Goal: Complete application form: Complete application form

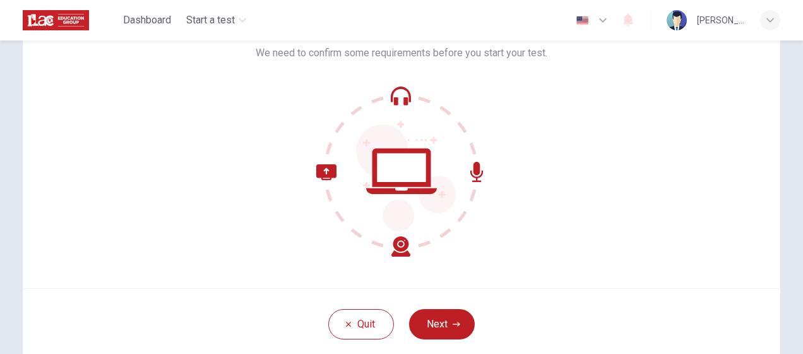
scroll to position [148, 0]
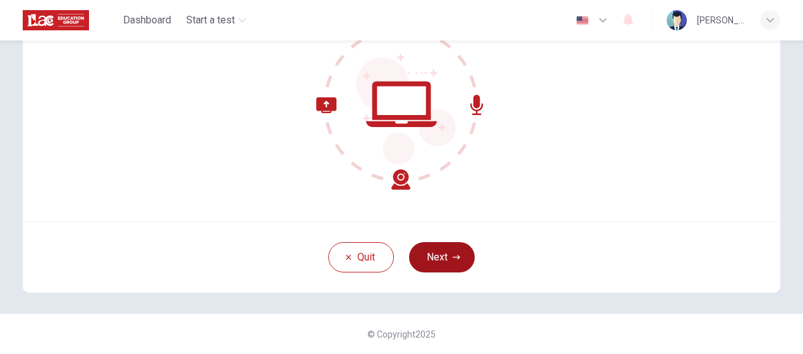
click at [439, 257] on button "Next" at bounding box center [442, 257] width 66 height 30
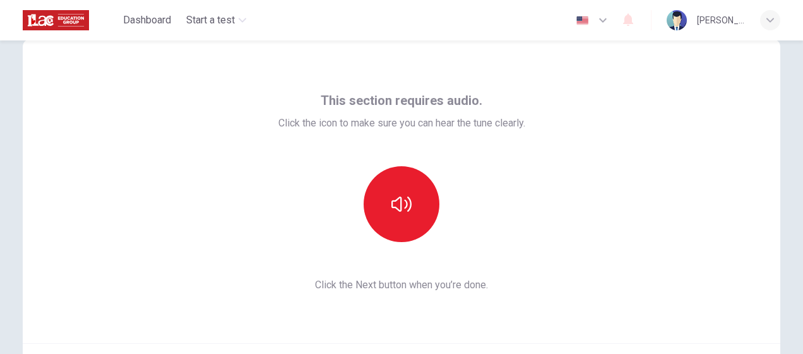
scroll to position [21, 0]
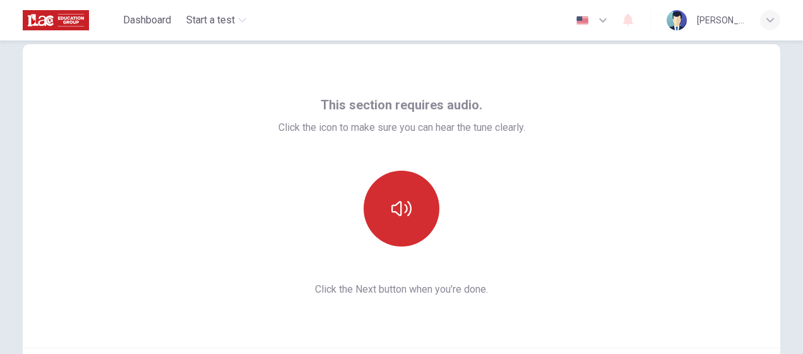
click at [394, 198] on icon "button" at bounding box center [402, 208] width 20 height 20
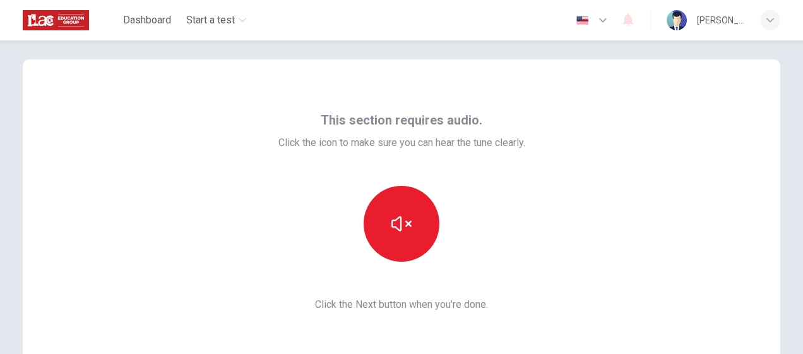
scroll to position [0, 0]
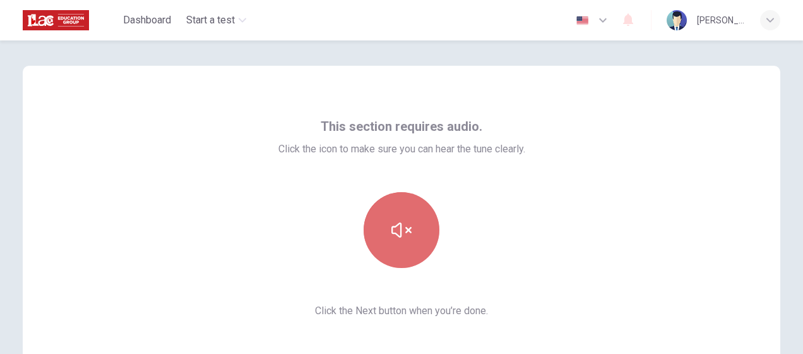
click at [400, 229] on icon "button" at bounding box center [402, 230] width 20 height 20
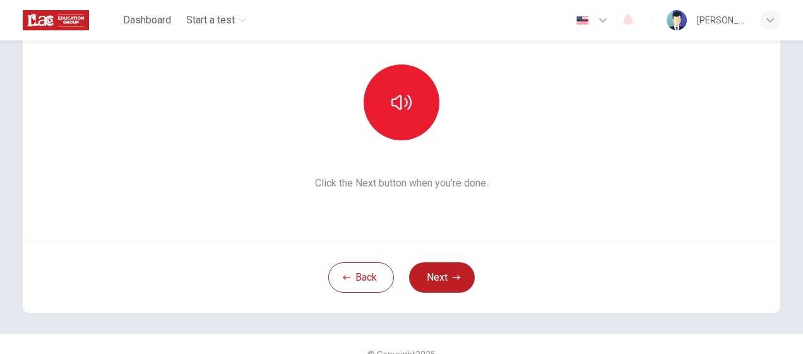
scroll to position [148, 0]
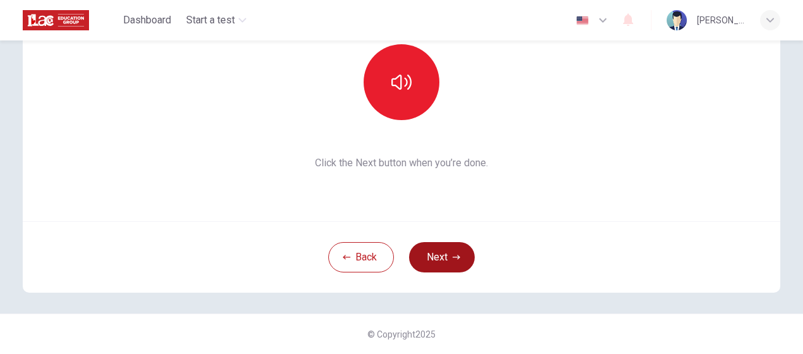
click at [428, 261] on button "Next" at bounding box center [442, 257] width 66 height 30
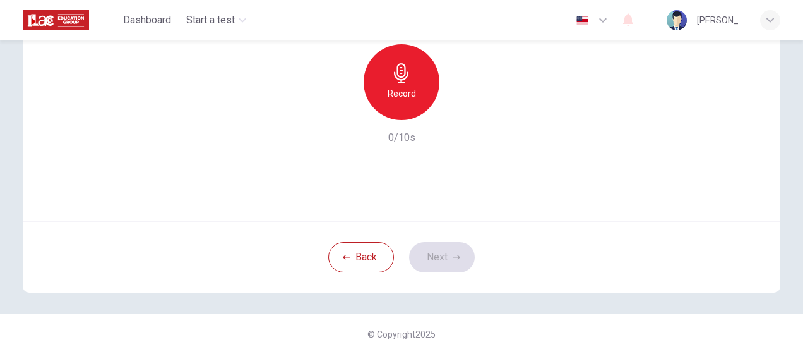
click at [397, 80] on icon "button" at bounding box center [401, 73] width 15 height 20
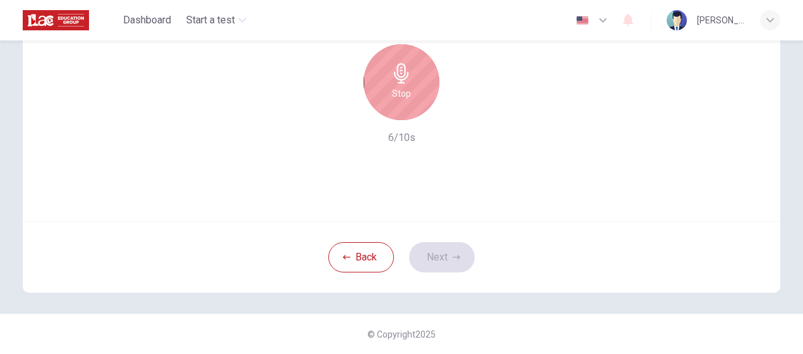
click at [397, 80] on icon "button" at bounding box center [401, 73] width 15 height 20
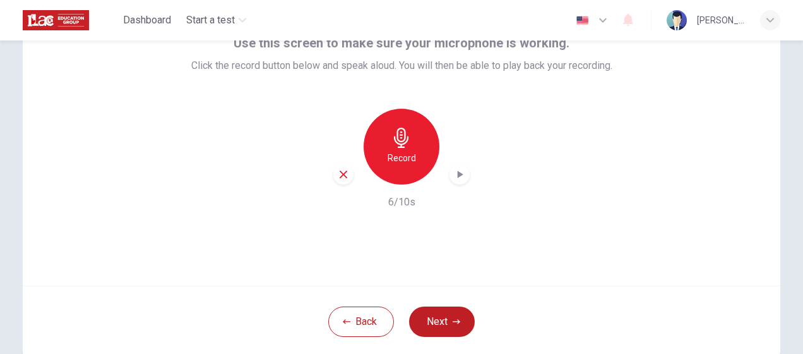
scroll to position [21, 0]
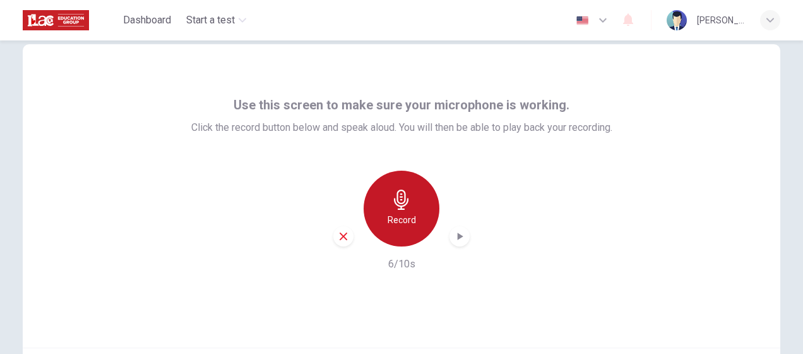
click at [406, 213] on h6 "Record" at bounding box center [402, 219] width 28 height 15
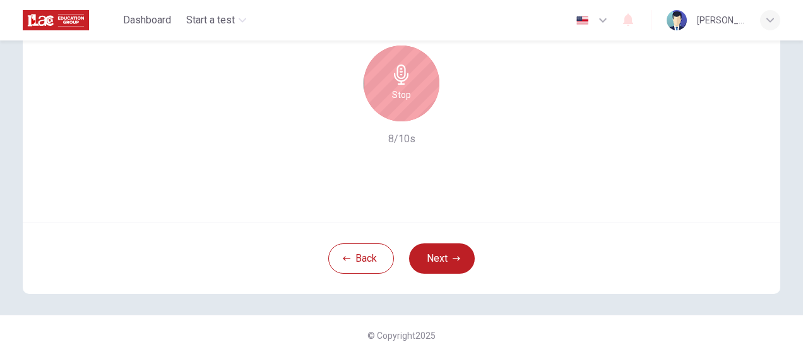
scroll to position [148, 0]
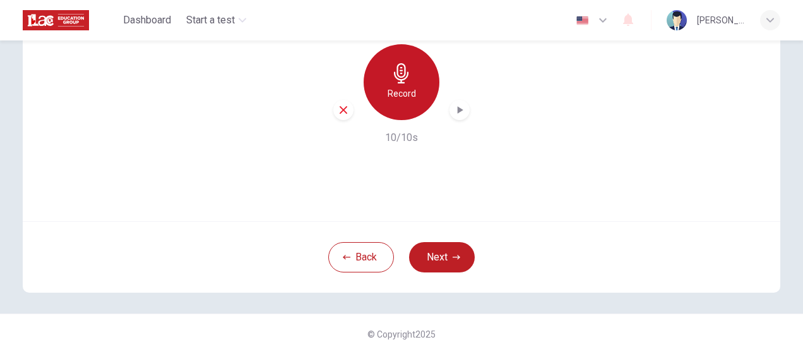
click at [412, 90] on h6 "Record" at bounding box center [402, 93] width 28 height 15
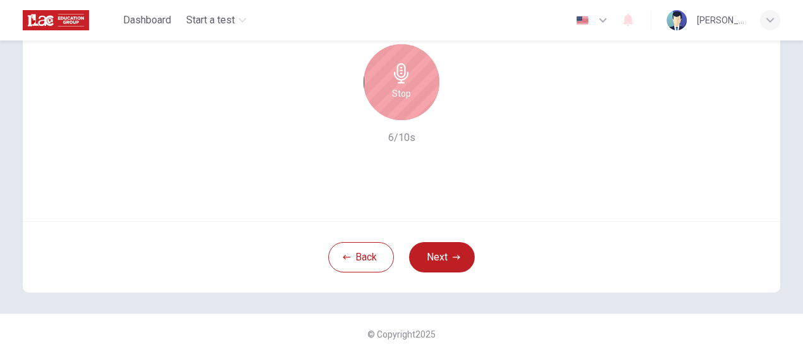
click at [403, 106] on div "Stop" at bounding box center [402, 82] width 76 height 76
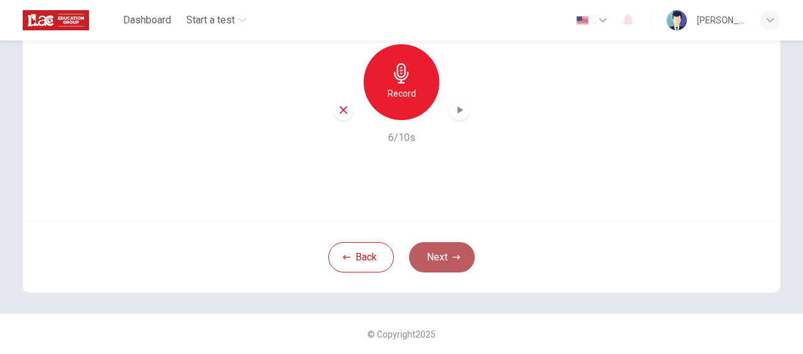
click at [453, 259] on icon "button" at bounding box center [457, 257] width 8 height 8
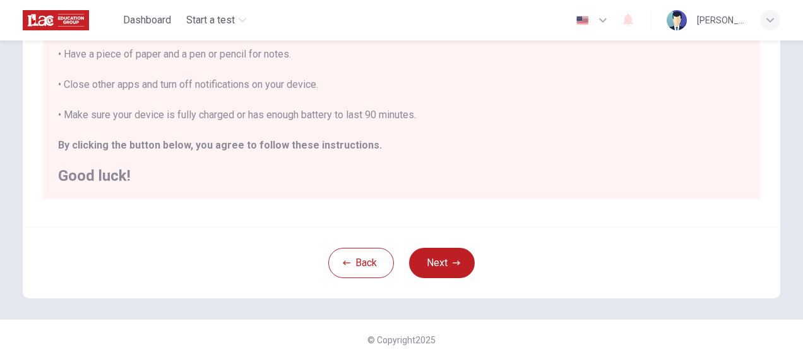
scroll to position [308, 0]
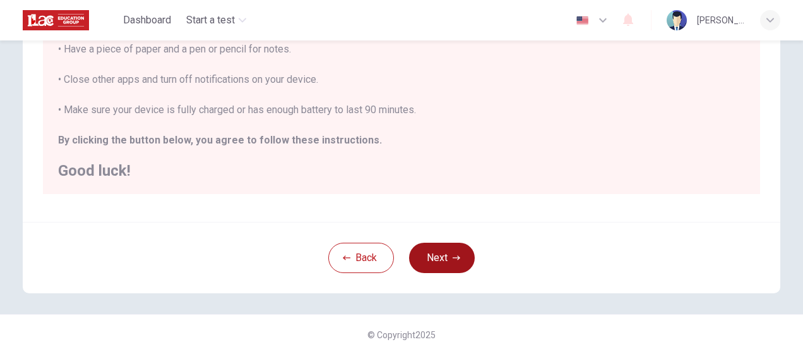
click at [438, 261] on button "Next" at bounding box center [442, 258] width 66 height 30
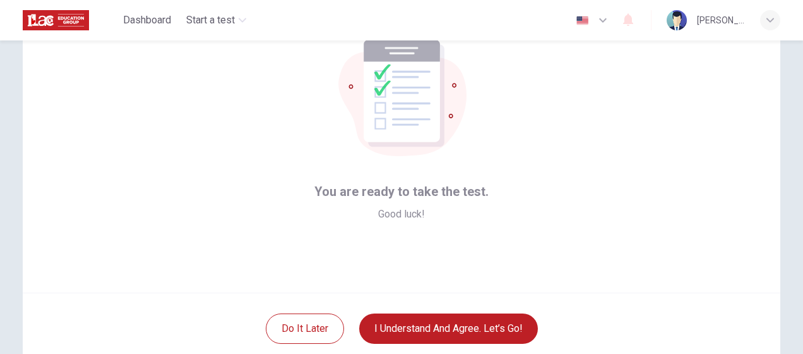
scroll to position [148, 0]
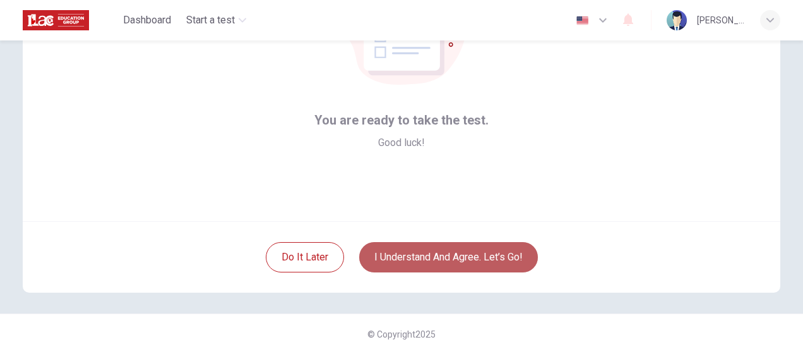
click at [429, 256] on button "I understand and agree. Let’s go!" at bounding box center [448, 257] width 179 height 30
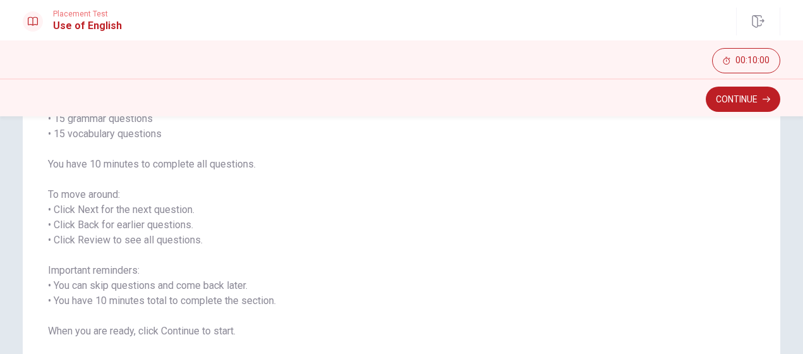
scroll to position [189, 0]
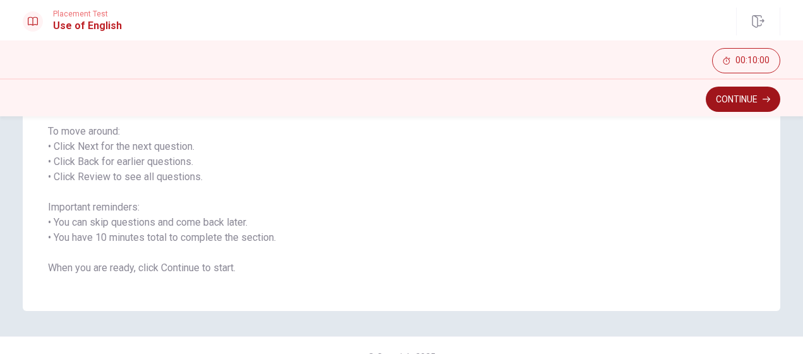
click at [744, 102] on button "Continue" at bounding box center [743, 99] width 75 height 25
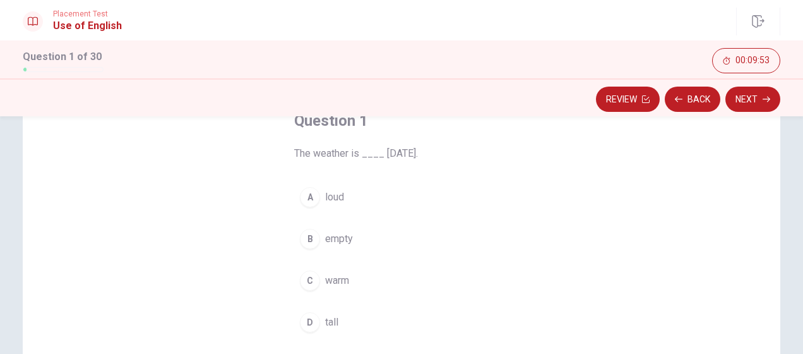
scroll to position [63, 0]
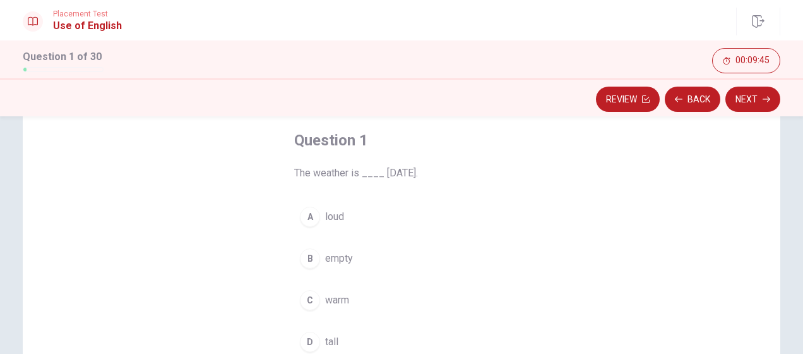
click at [333, 296] on span "warm" at bounding box center [337, 299] width 24 height 15
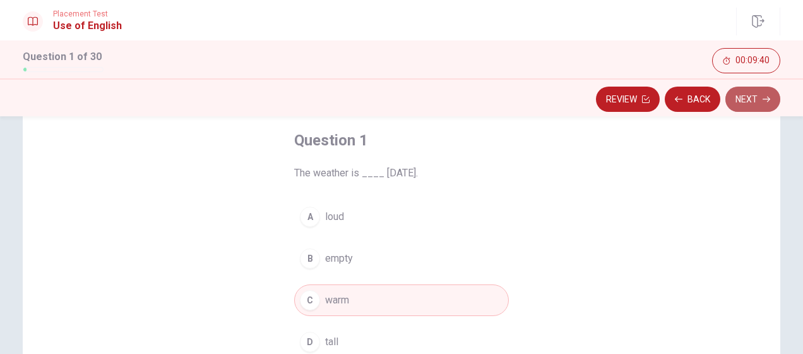
click at [760, 97] on button "Next" at bounding box center [753, 99] width 55 height 25
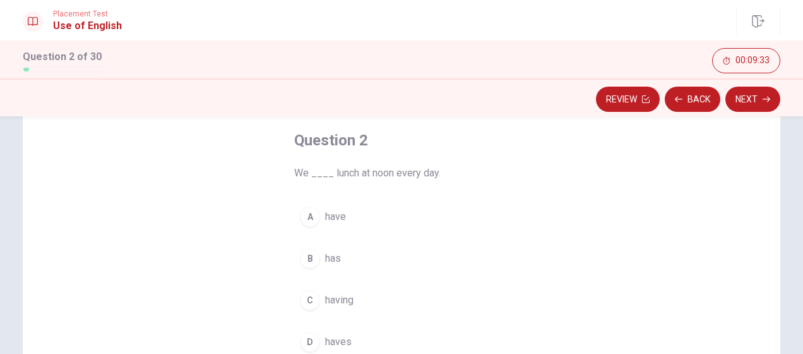
click at [333, 212] on span "have" at bounding box center [335, 216] width 21 height 15
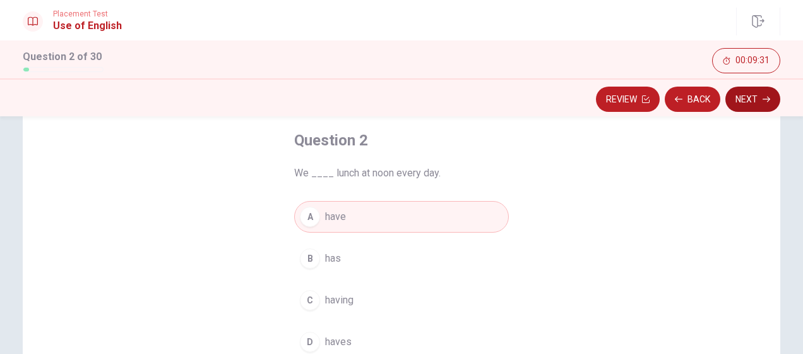
click at [749, 100] on button "Next" at bounding box center [753, 99] width 55 height 25
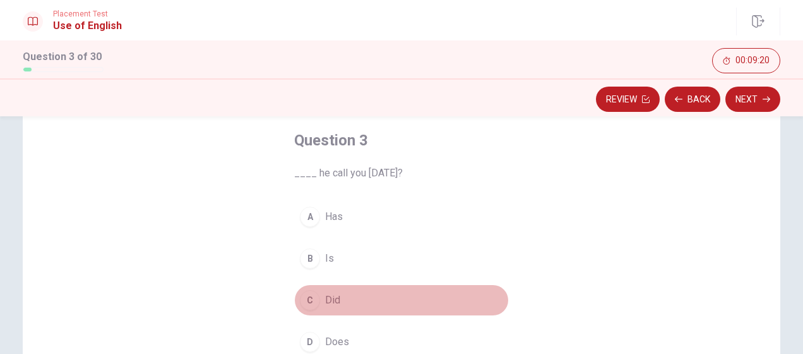
click at [334, 296] on span "Did" at bounding box center [332, 299] width 15 height 15
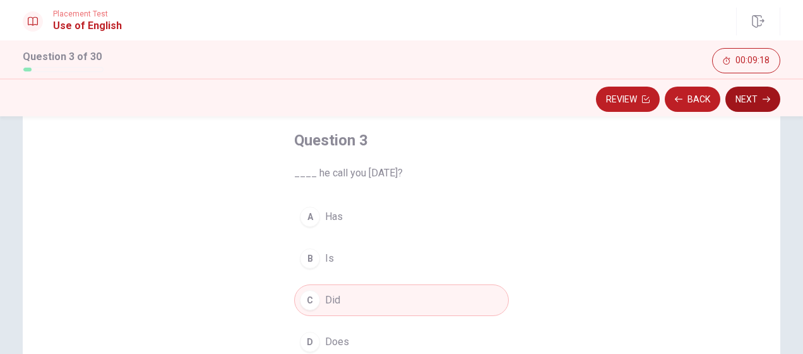
click at [746, 97] on button "Next" at bounding box center [753, 99] width 55 height 25
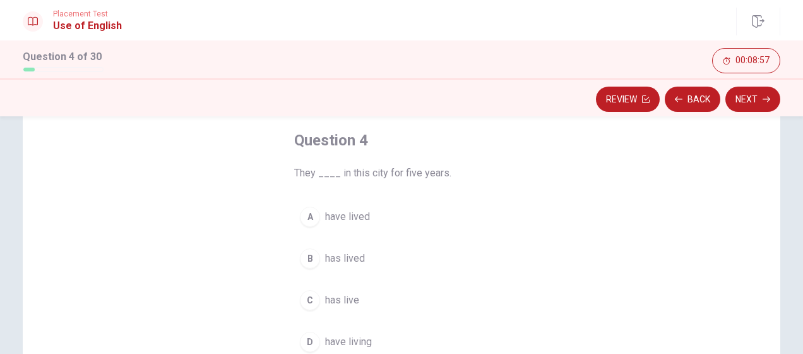
click at [350, 340] on span "have living" at bounding box center [348, 341] width 47 height 15
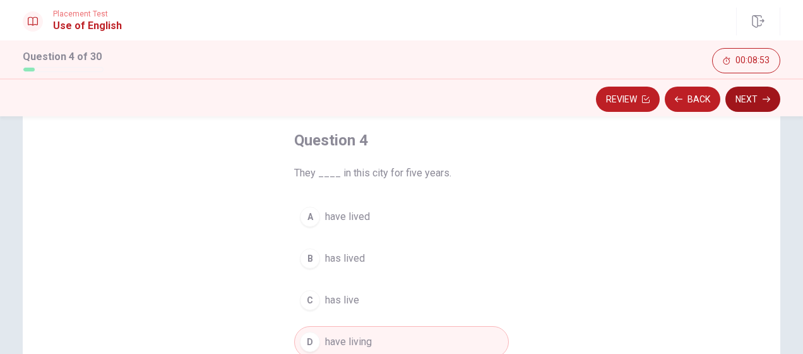
click at [752, 102] on button "Next" at bounding box center [753, 99] width 55 height 25
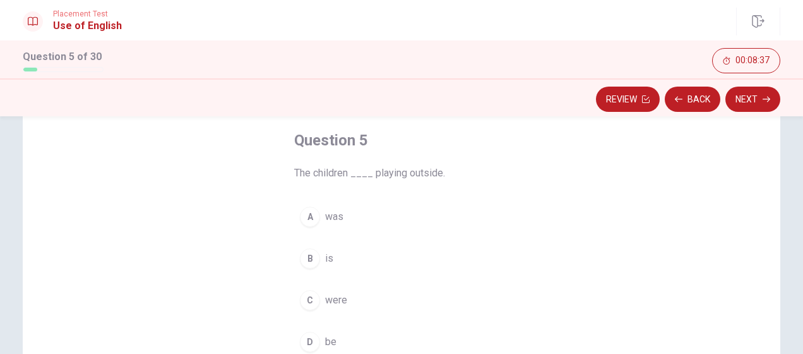
click at [331, 298] on span "were" at bounding box center [336, 299] width 22 height 15
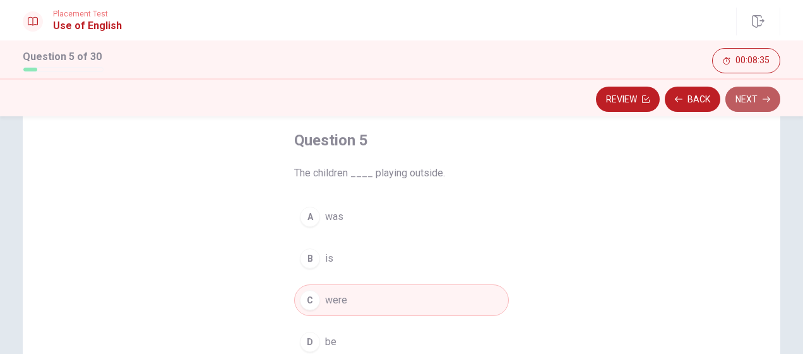
click at [755, 97] on button "Next" at bounding box center [753, 99] width 55 height 25
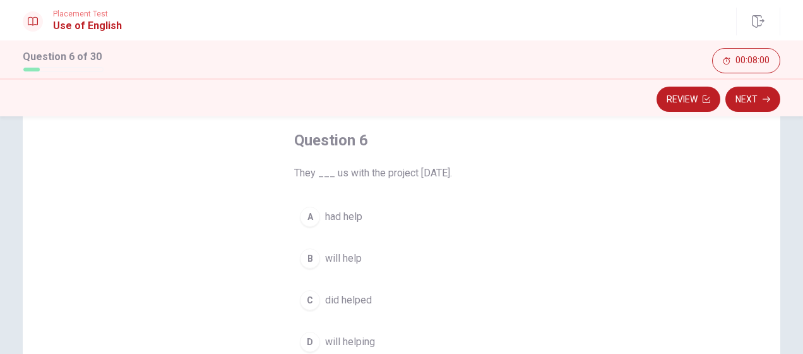
click at [345, 254] on span "will help" at bounding box center [343, 258] width 37 height 15
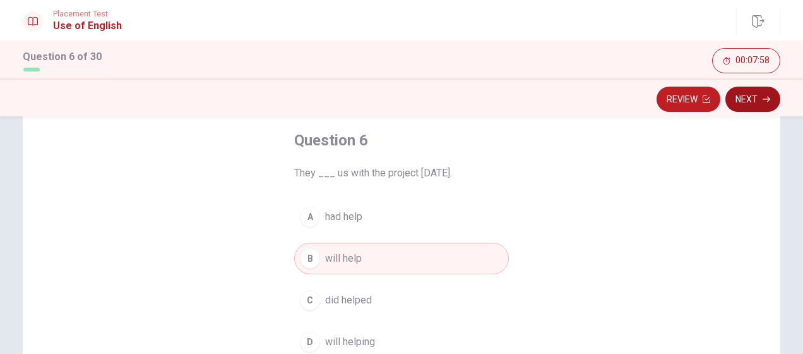
click at [757, 100] on button "Next" at bounding box center [753, 99] width 55 height 25
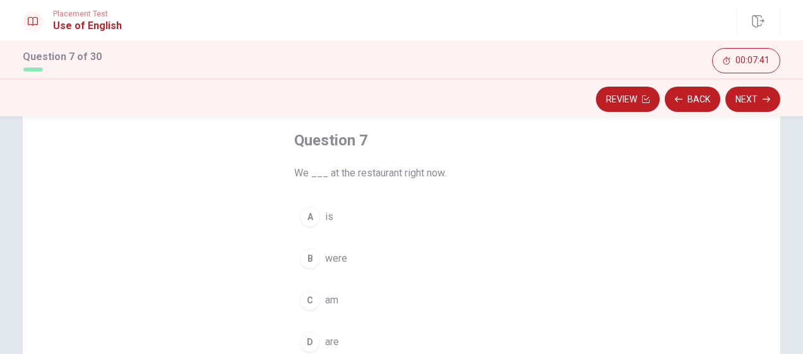
click at [325, 344] on span "are" at bounding box center [332, 341] width 14 height 15
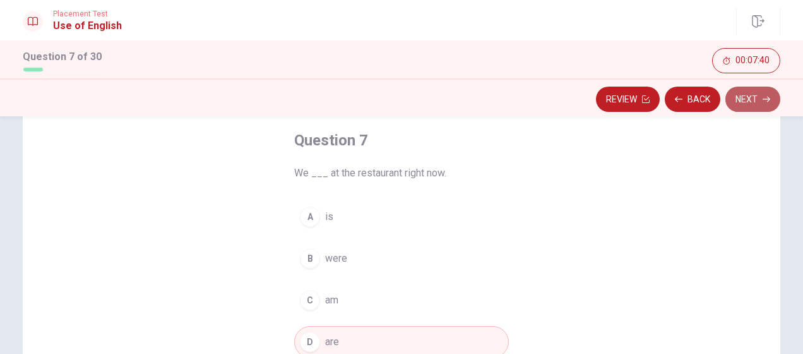
click at [752, 99] on button "Next" at bounding box center [753, 99] width 55 height 25
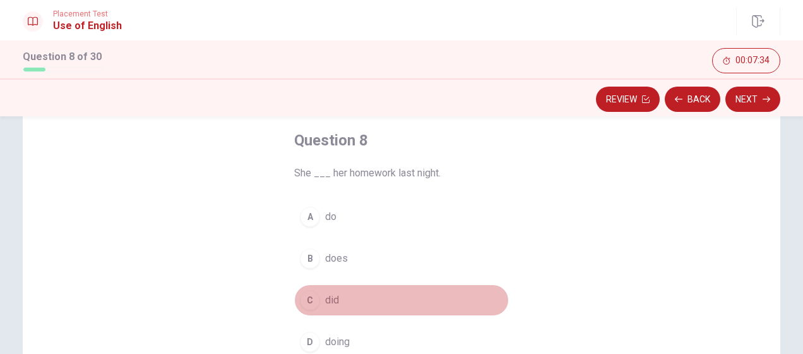
click at [328, 294] on span "did" at bounding box center [332, 299] width 14 height 15
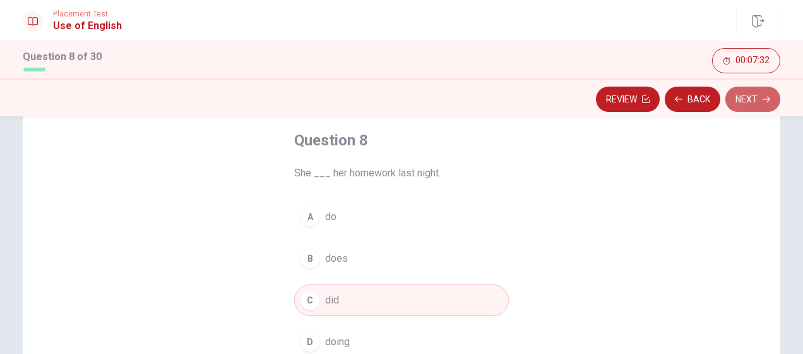
click at [750, 100] on button "Next" at bounding box center [753, 99] width 55 height 25
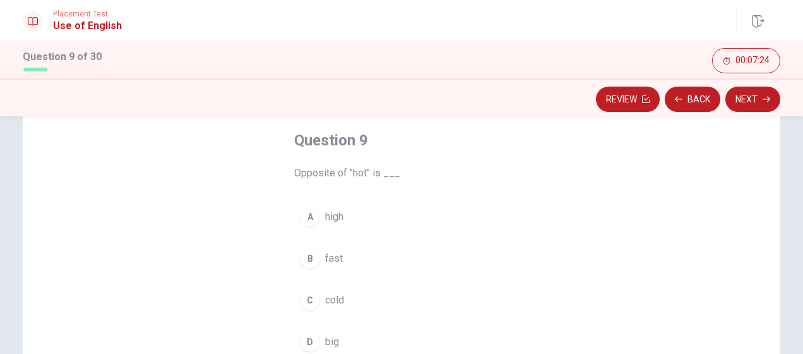
click at [332, 299] on span "cold" at bounding box center [334, 299] width 19 height 15
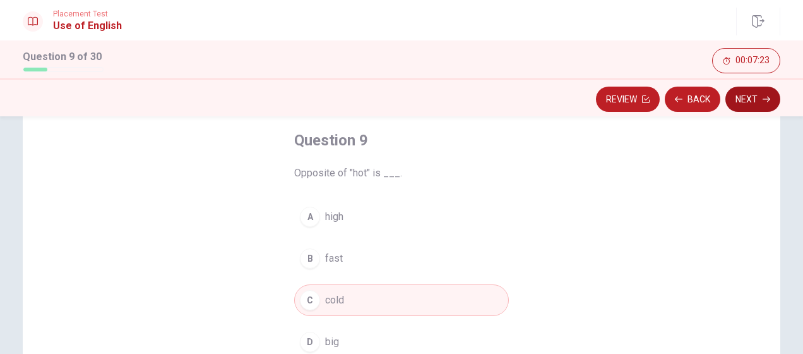
click at [752, 99] on button "Next" at bounding box center [753, 99] width 55 height 25
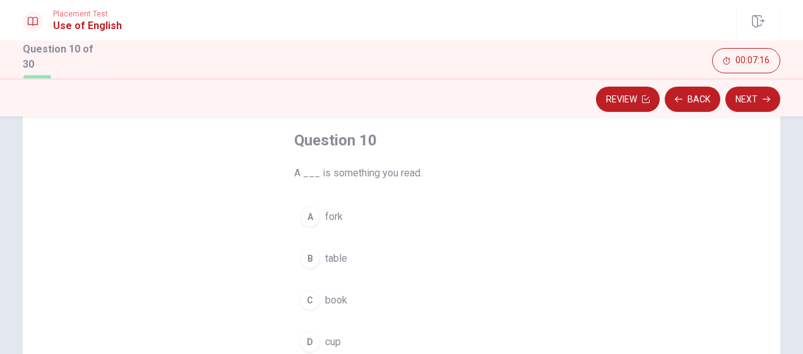
click at [339, 299] on span "book" at bounding box center [336, 299] width 22 height 15
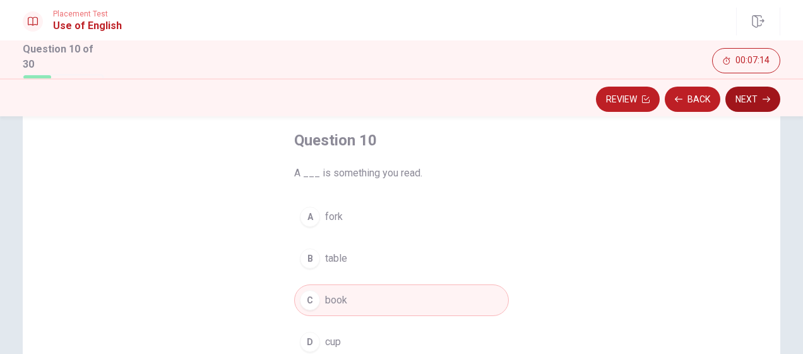
click at [762, 99] on button "Next" at bounding box center [753, 99] width 55 height 25
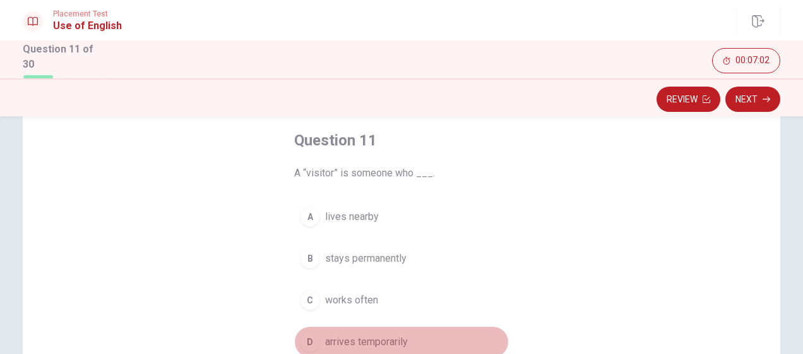
click at [370, 340] on span "arrives temporarily" at bounding box center [366, 341] width 83 height 15
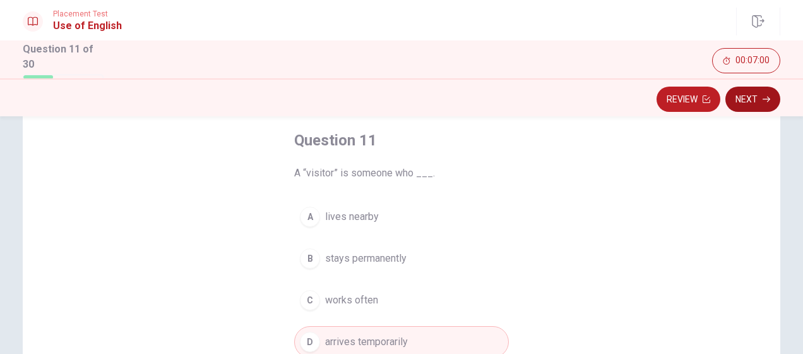
click at [755, 97] on button "Next" at bounding box center [753, 99] width 55 height 25
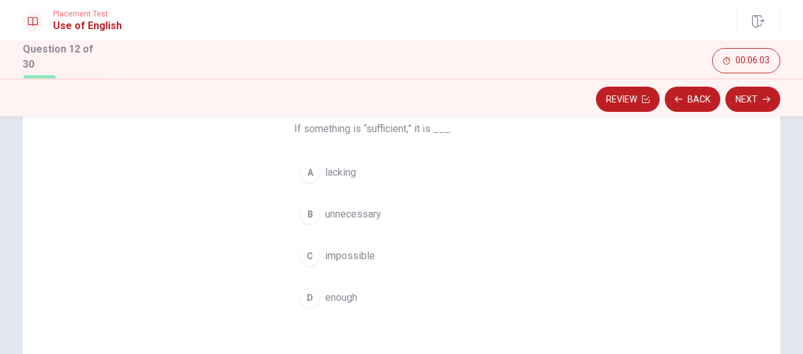
scroll to position [126, 0]
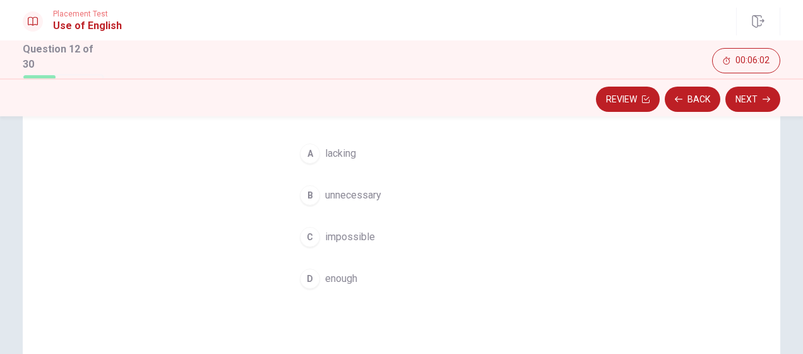
click at [316, 273] on div "D" at bounding box center [310, 278] width 20 height 20
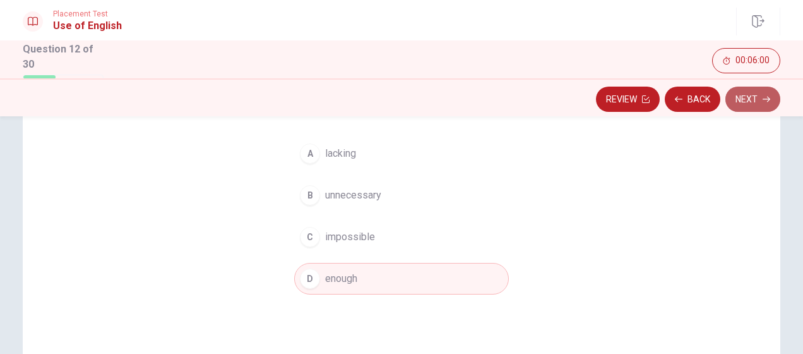
click at [755, 102] on button "Next" at bounding box center [753, 99] width 55 height 25
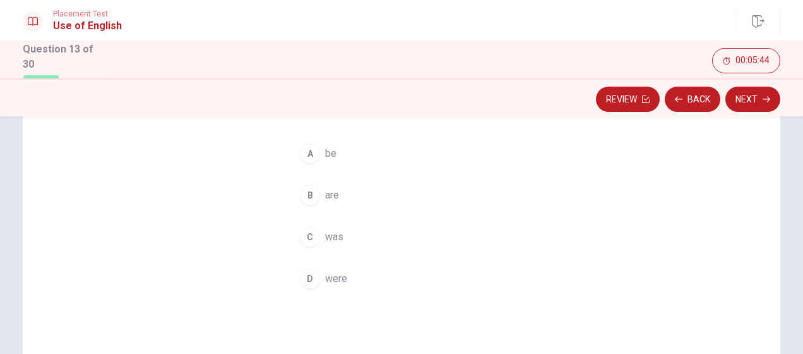
scroll to position [63, 0]
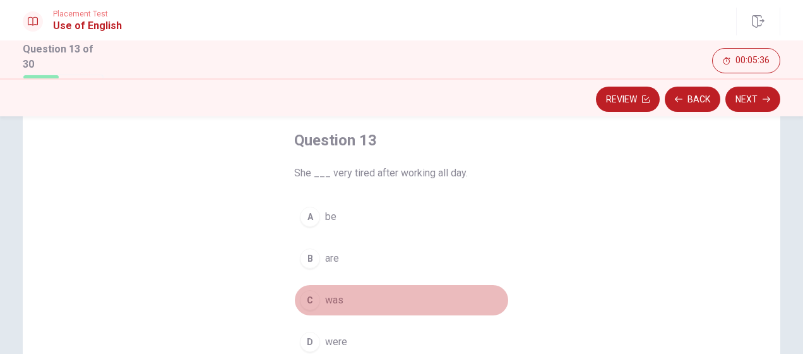
click at [332, 298] on span "was" at bounding box center [334, 299] width 18 height 15
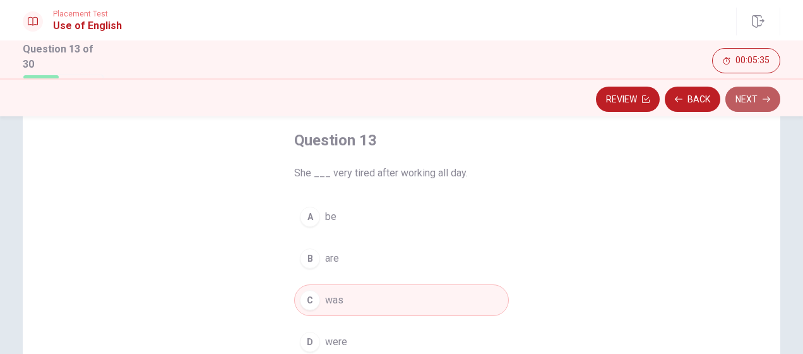
click at [761, 102] on button "Next" at bounding box center [753, 99] width 55 height 25
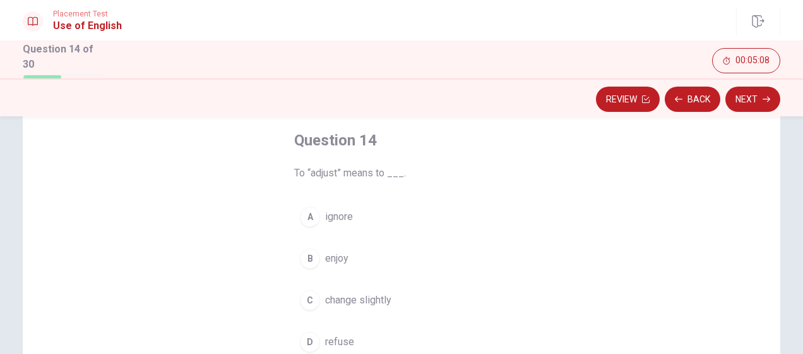
click at [340, 301] on span "change slightly" at bounding box center [358, 299] width 66 height 15
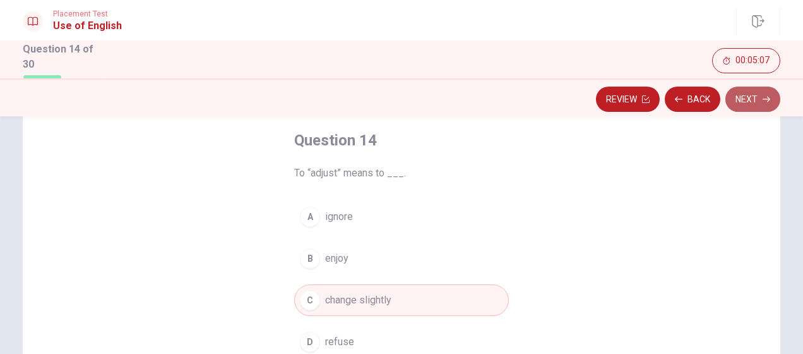
click at [757, 101] on button "Next" at bounding box center [753, 99] width 55 height 25
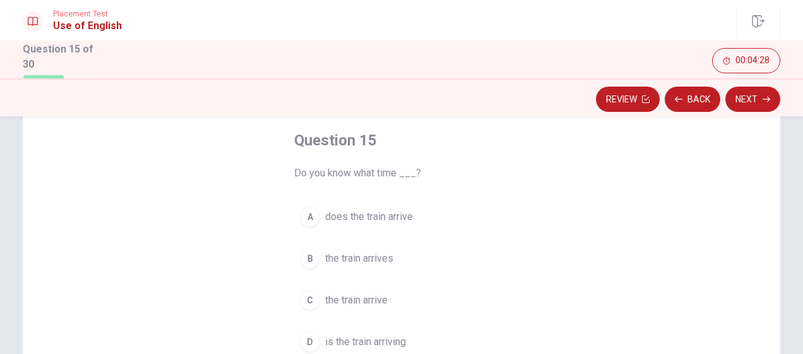
click at [359, 255] on span "the train arrives" at bounding box center [359, 258] width 68 height 15
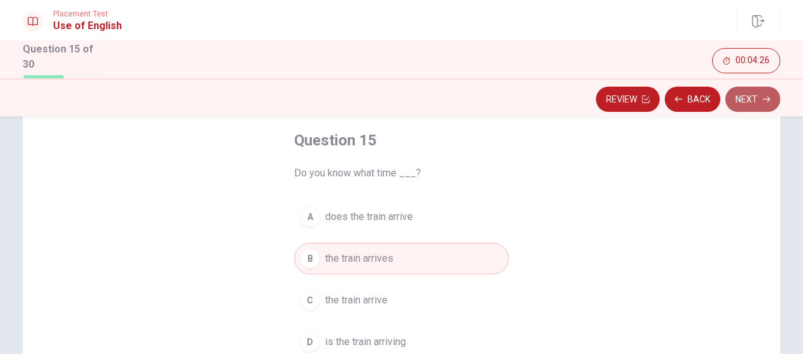
click at [754, 96] on button "Next" at bounding box center [753, 99] width 55 height 25
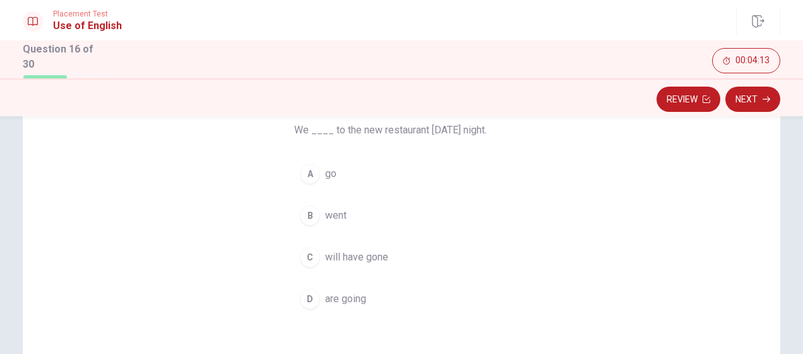
scroll to position [126, 0]
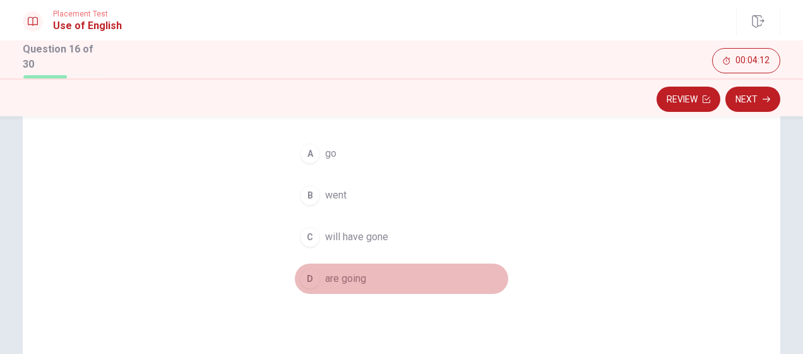
click at [347, 278] on span "are going" at bounding box center [345, 278] width 41 height 15
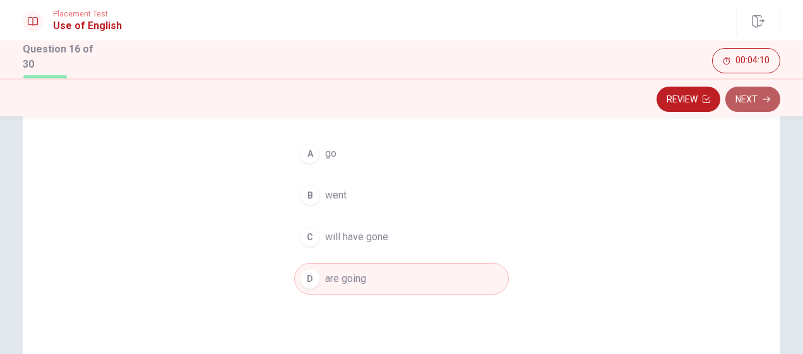
click at [754, 99] on button "Next" at bounding box center [753, 99] width 55 height 25
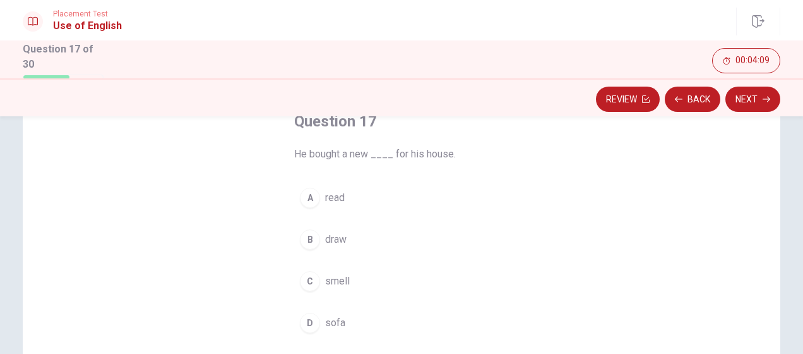
scroll to position [63, 0]
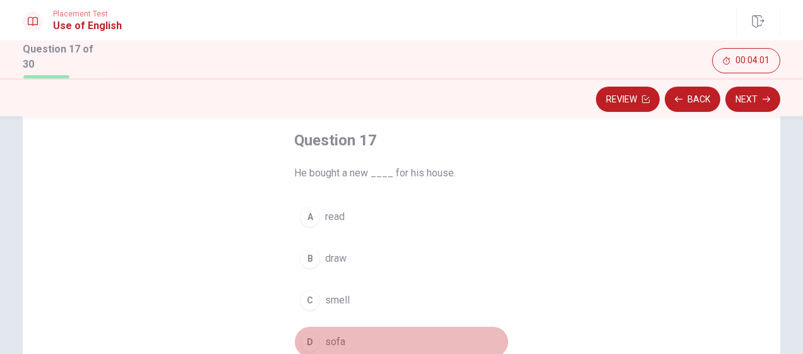
click at [331, 339] on span "sofa" at bounding box center [335, 341] width 20 height 15
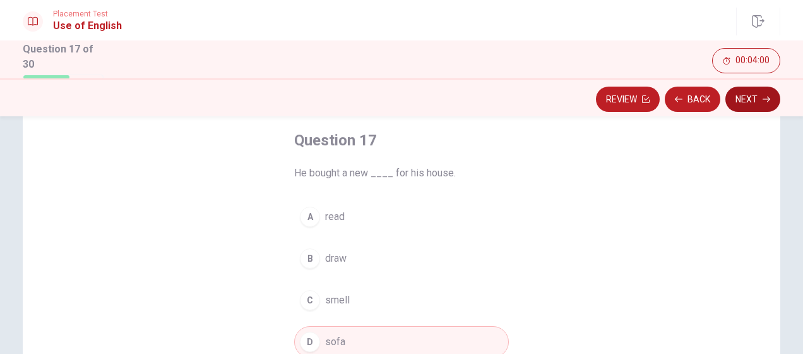
click at [755, 103] on button "Next" at bounding box center [753, 99] width 55 height 25
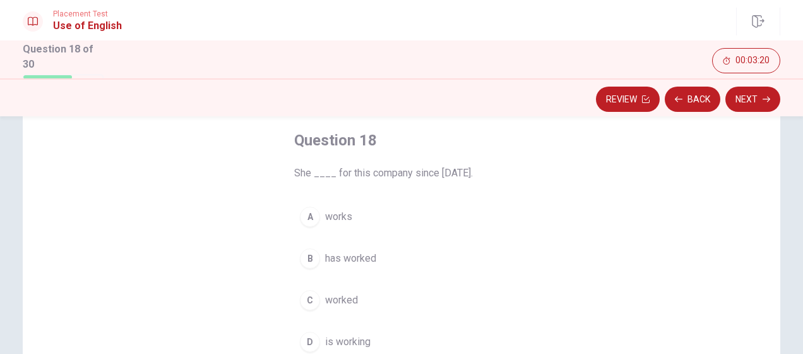
click at [356, 255] on span "has worked" at bounding box center [350, 258] width 51 height 15
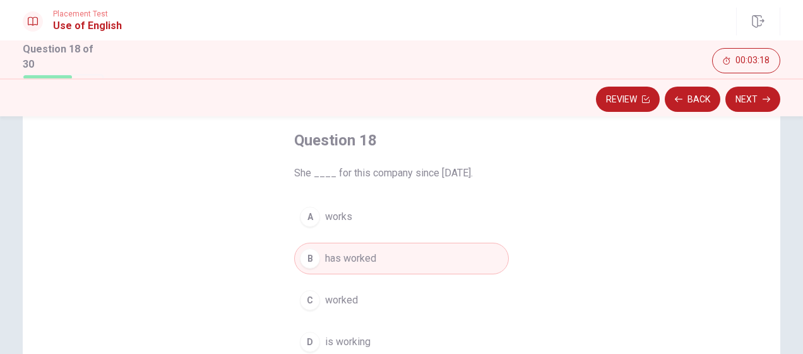
click at [765, 94] on button "Next" at bounding box center [753, 99] width 55 height 25
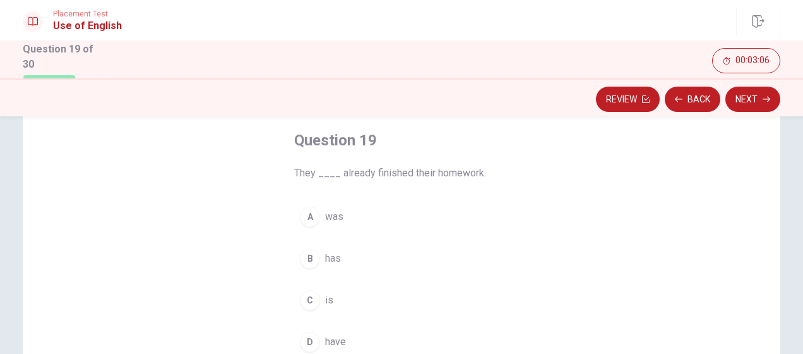
scroll to position [126, 0]
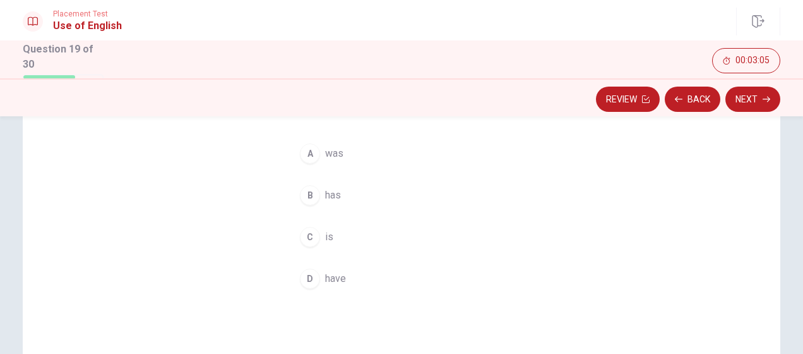
click at [327, 277] on span "have" at bounding box center [335, 278] width 21 height 15
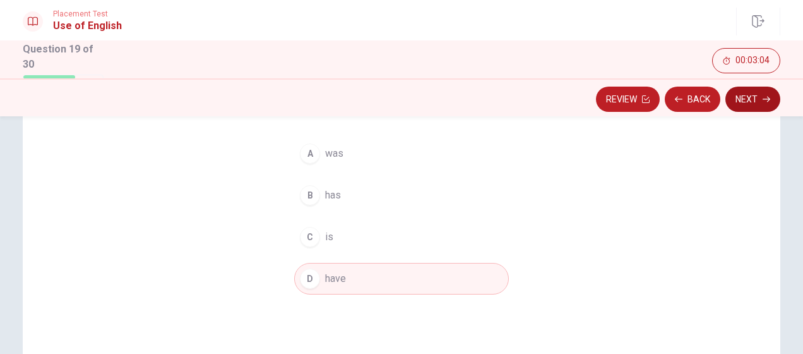
click at [748, 103] on button "Next" at bounding box center [753, 99] width 55 height 25
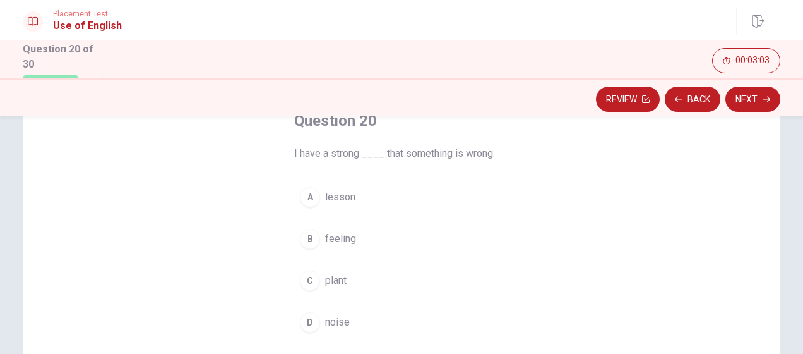
scroll to position [63, 0]
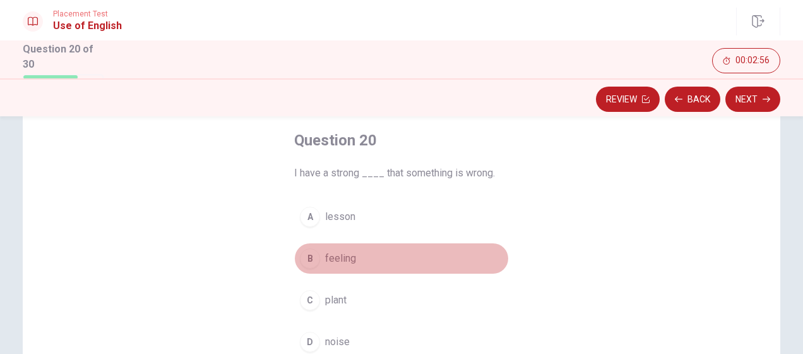
click at [337, 254] on span "feeling" at bounding box center [340, 258] width 31 height 15
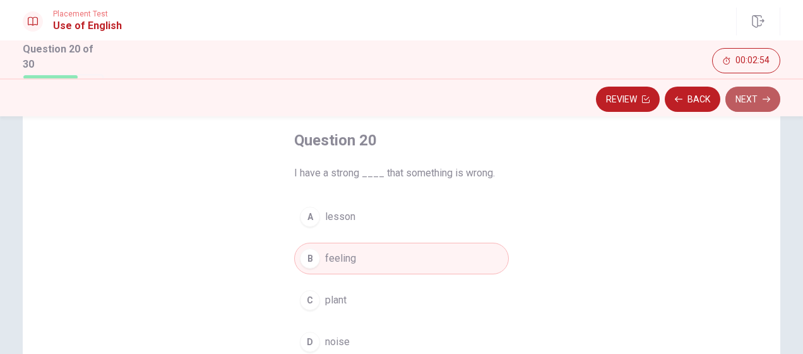
click at [754, 101] on button "Next" at bounding box center [753, 99] width 55 height 25
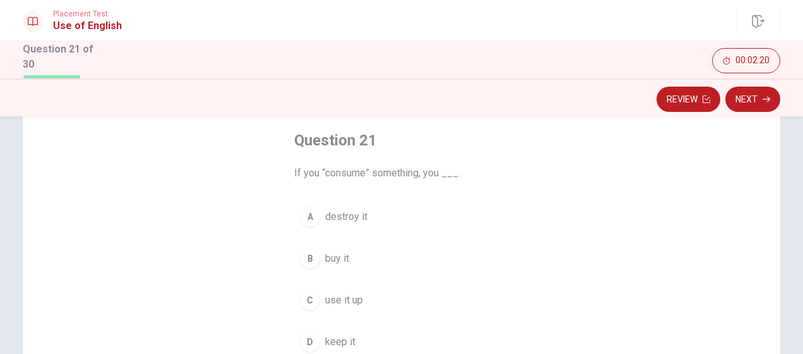
click at [343, 260] on span "buy it" at bounding box center [337, 258] width 24 height 15
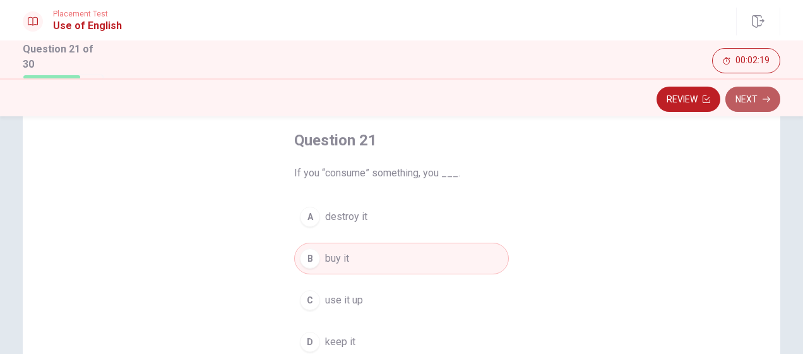
click at [758, 100] on button "Next" at bounding box center [753, 99] width 55 height 25
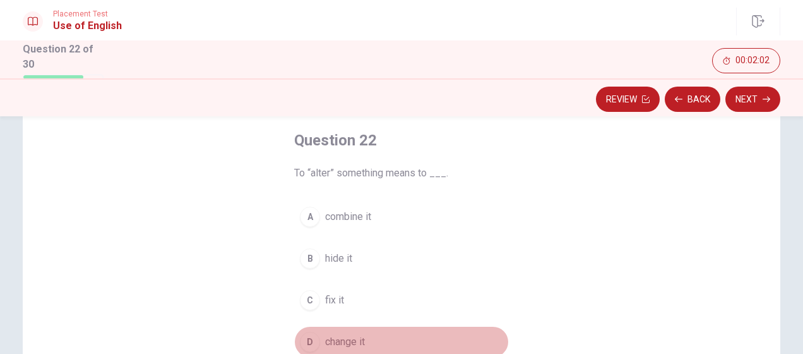
click at [351, 340] on span "change it" at bounding box center [345, 341] width 40 height 15
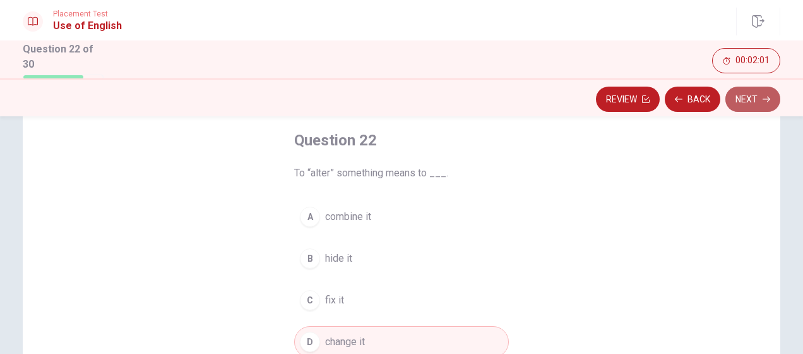
click at [765, 104] on button "Next" at bounding box center [753, 99] width 55 height 25
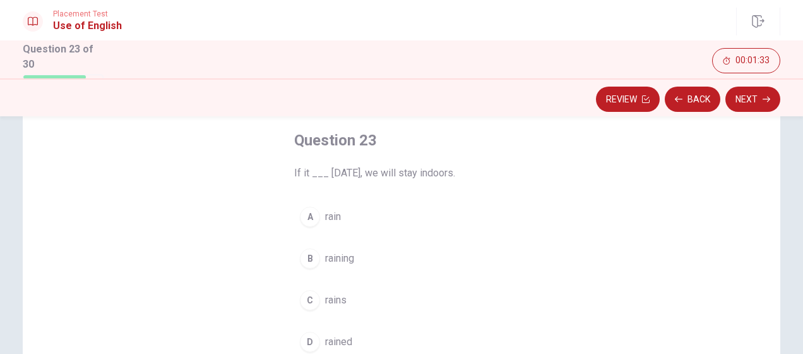
click at [339, 256] on span "raining" at bounding box center [339, 258] width 29 height 15
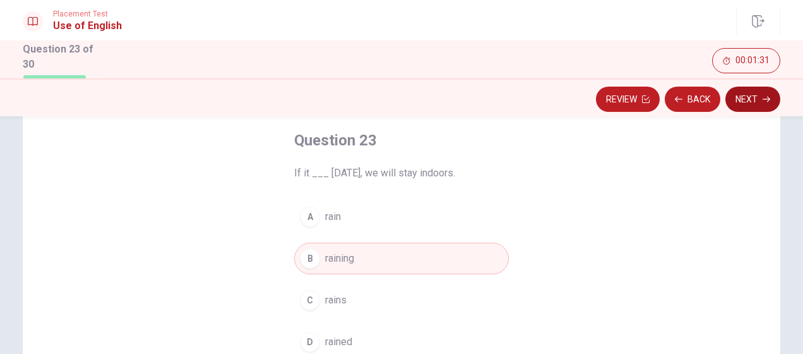
click at [756, 99] on button "Next" at bounding box center [753, 99] width 55 height 25
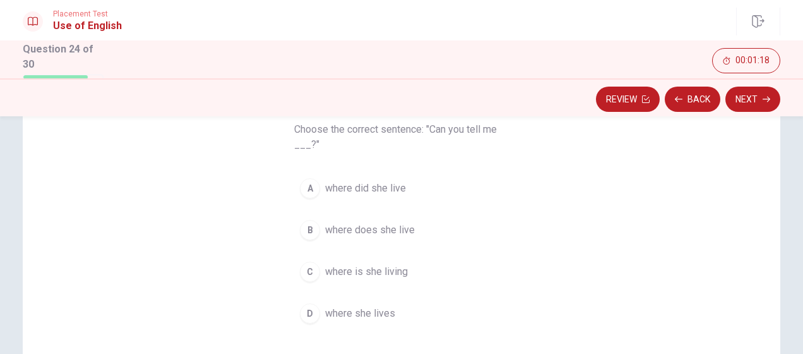
scroll to position [126, 0]
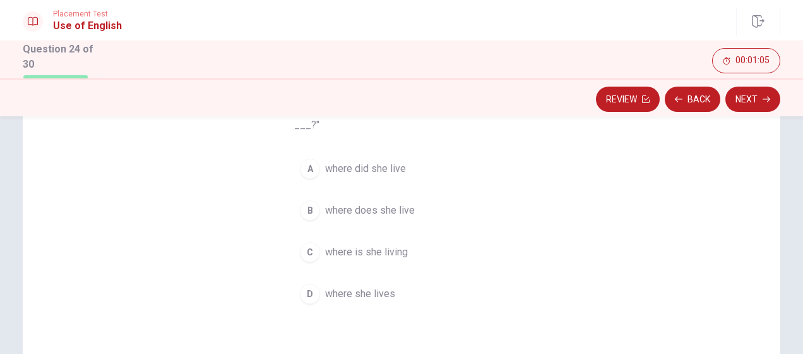
click at [389, 210] on span "where does she live" at bounding box center [370, 210] width 90 height 15
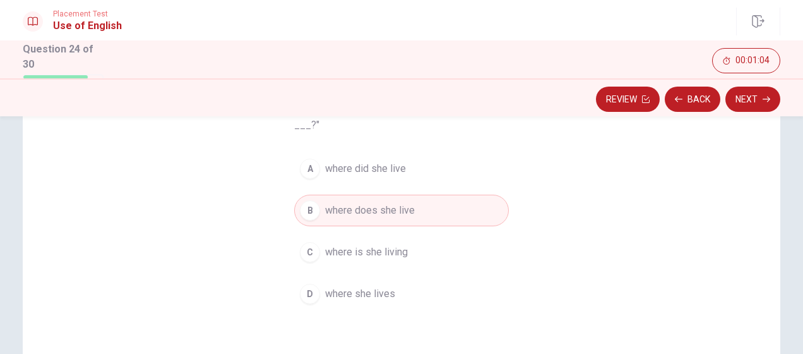
scroll to position [63, 0]
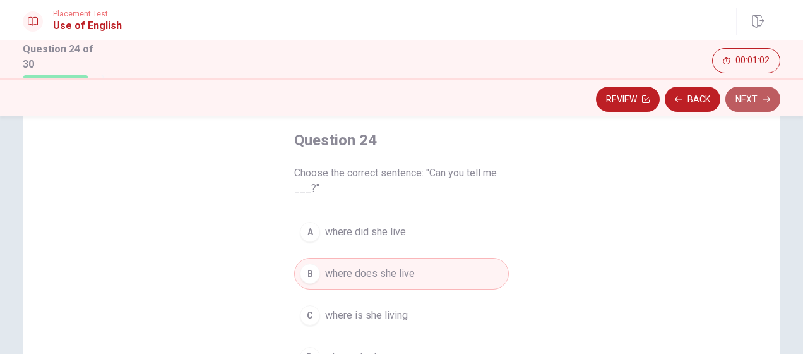
click at [757, 97] on button "Next" at bounding box center [753, 99] width 55 height 25
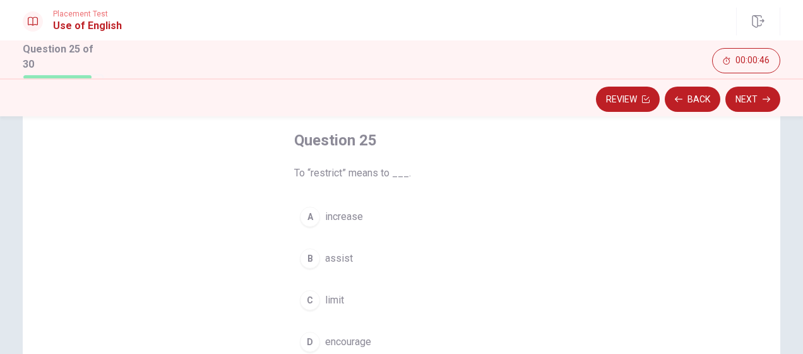
click at [335, 301] on span "limit" at bounding box center [334, 299] width 19 height 15
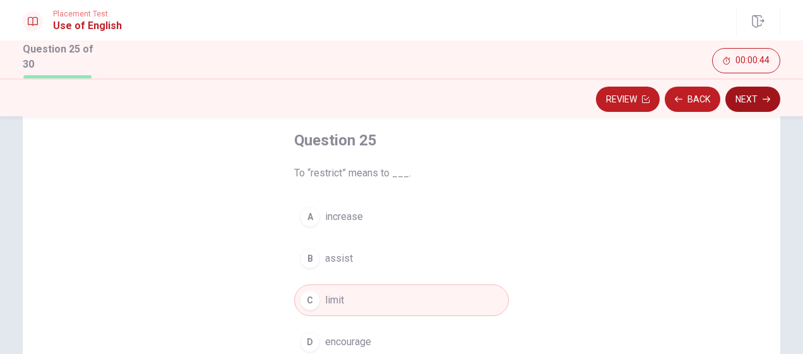
click at [752, 100] on button "Next" at bounding box center [753, 99] width 55 height 25
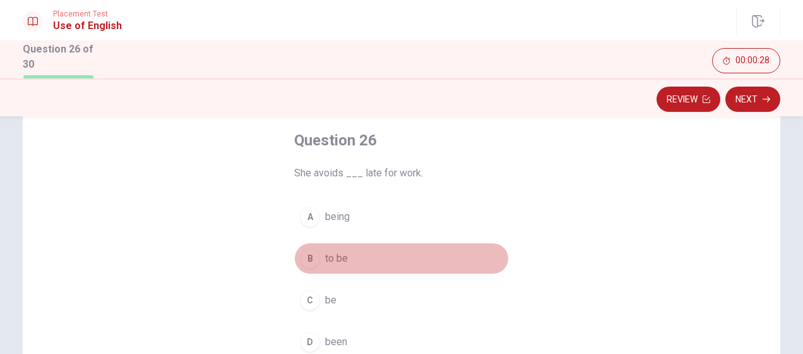
click at [335, 260] on span "to be" at bounding box center [336, 258] width 23 height 15
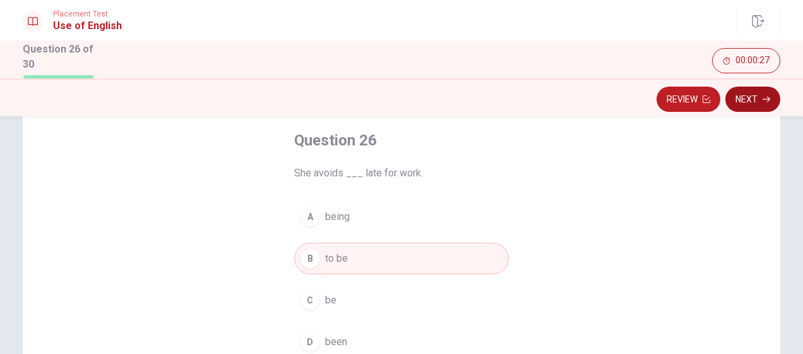
click at [762, 97] on button "Next" at bounding box center [753, 99] width 55 height 25
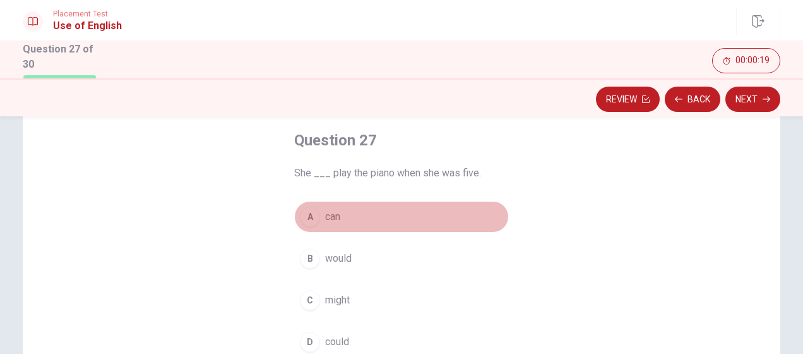
click at [331, 218] on span "can" at bounding box center [332, 216] width 15 height 15
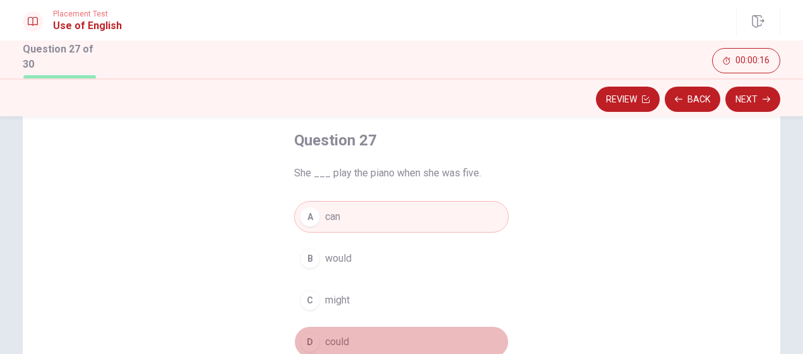
click at [330, 346] on span "could" at bounding box center [337, 341] width 24 height 15
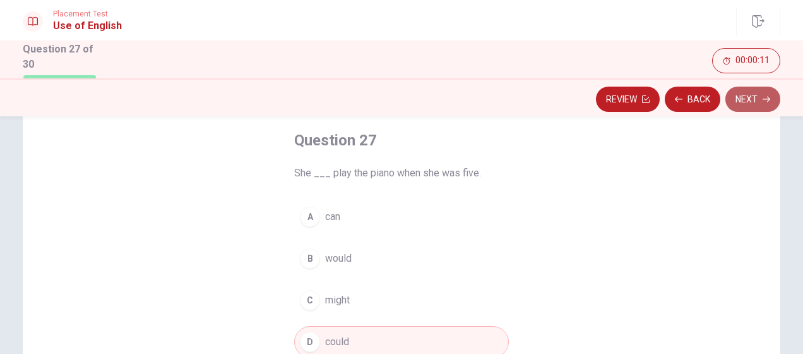
click at [753, 100] on button "Next" at bounding box center [753, 99] width 55 height 25
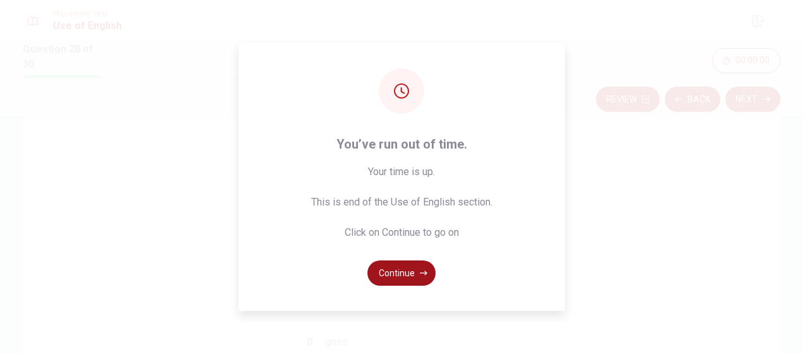
click at [408, 270] on button "Continue" at bounding box center [402, 272] width 68 height 25
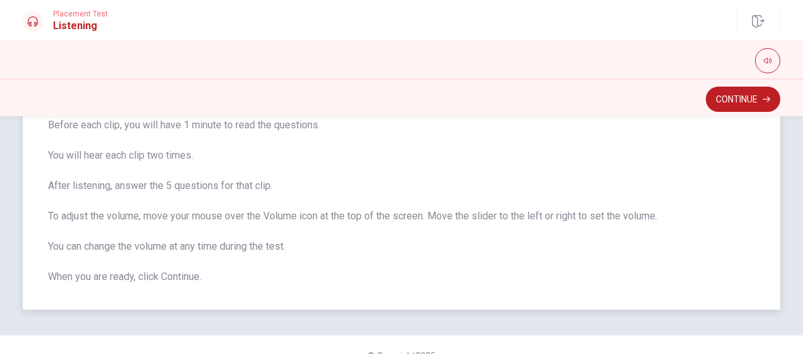
scroll to position [126, 0]
click at [752, 95] on button "Continue" at bounding box center [743, 99] width 75 height 25
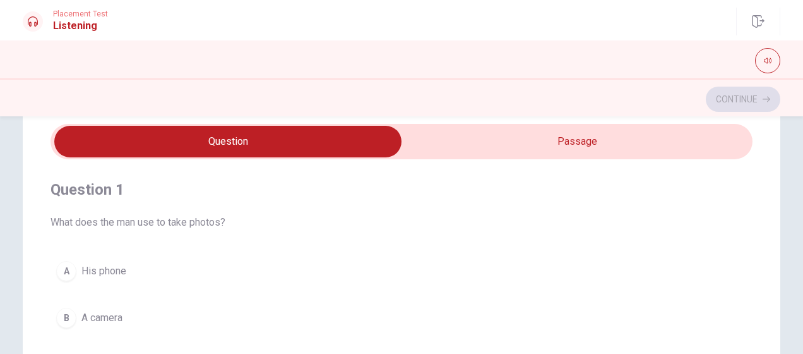
scroll to position [63, 0]
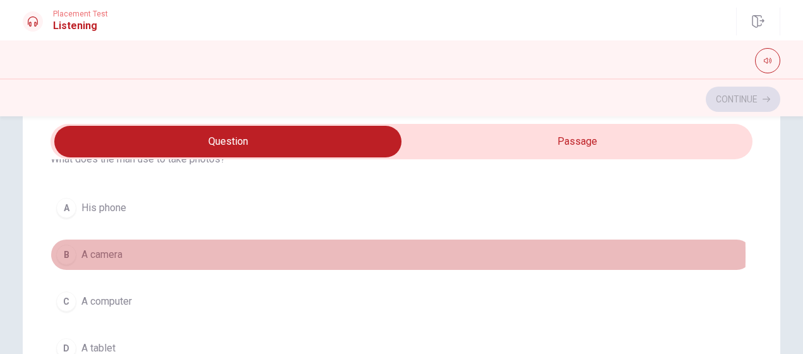
click at [114, 254] on span "A camera" at bounding box center [101, 254] width 41 height 15
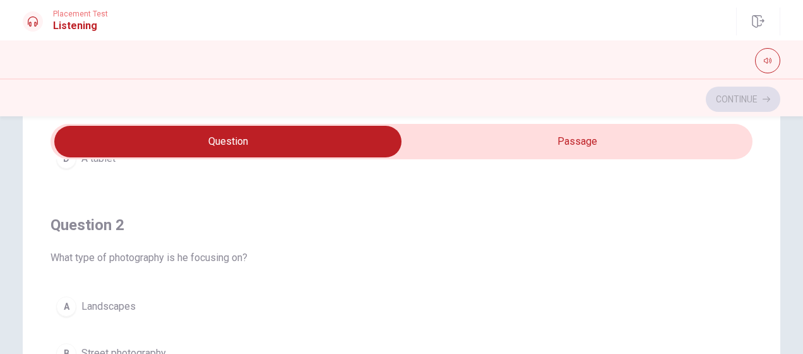
scroll to position [316, 0]
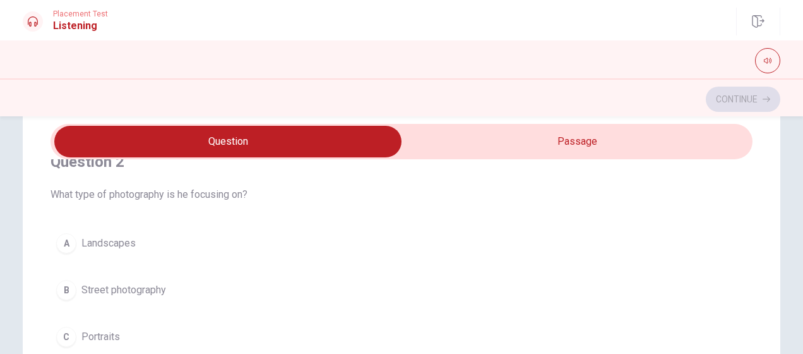
click at [113, 243] on span "Landscapes" at bounding box center [108, 243] width 54 height 15
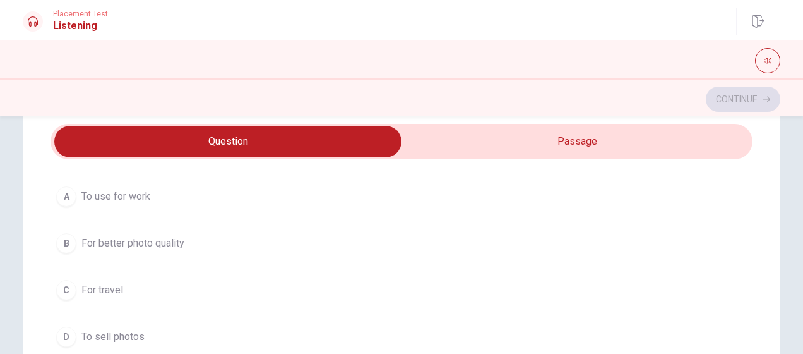
scroll to position [632, 0]
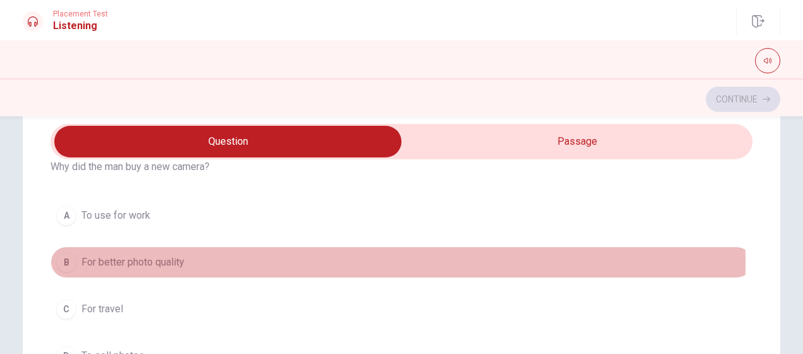
click at [181, 259] on span "For better photo quality" at bounding box center [132, 262] width 103 height 15
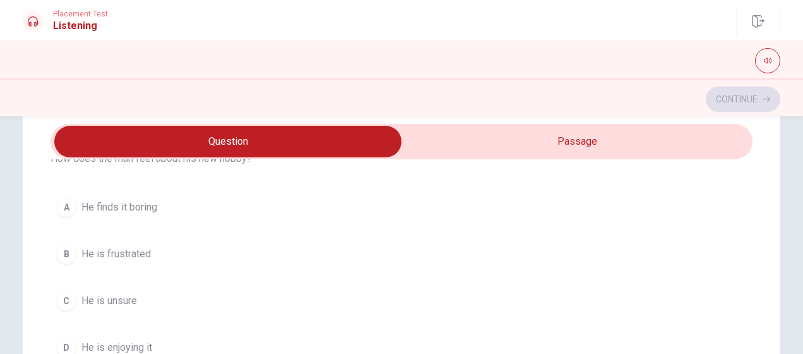
scroll to position [947, 0]
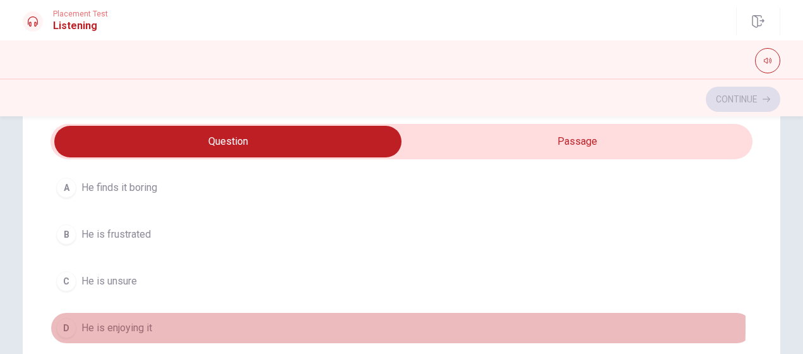
click at [132, 320] on span "He is enjoying it" at bounding box center [116, 327] width 71 height 15
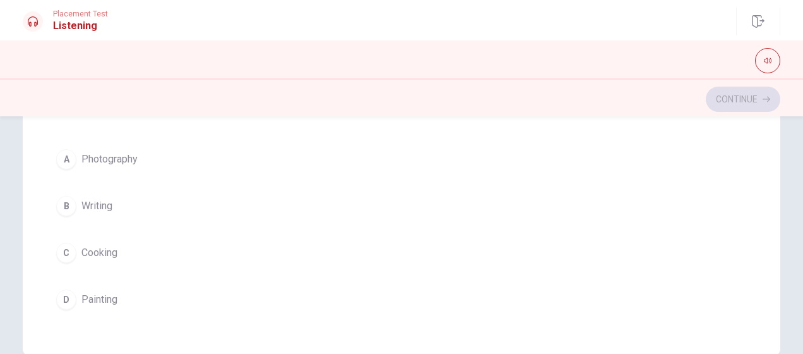
scroll to position [298, 0]
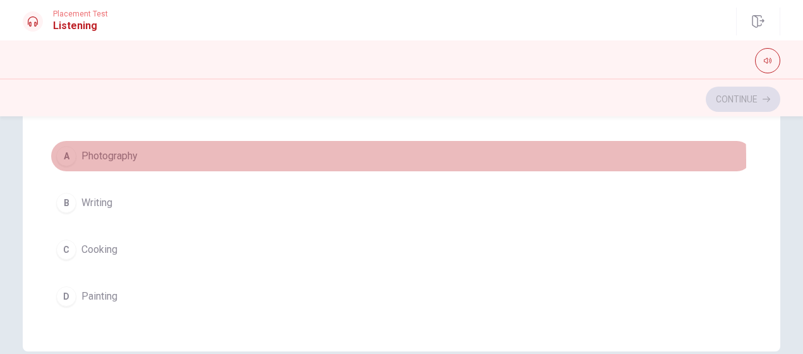
click at [120, 153] on span "Photography" at bounding box center [109, 155] width 56 height 15
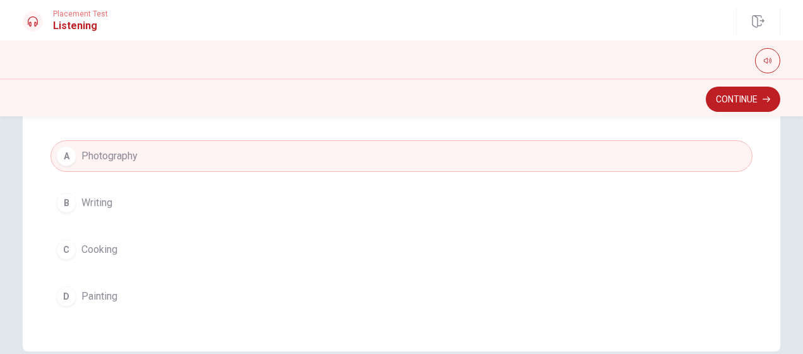
scroll to position [361, 0]
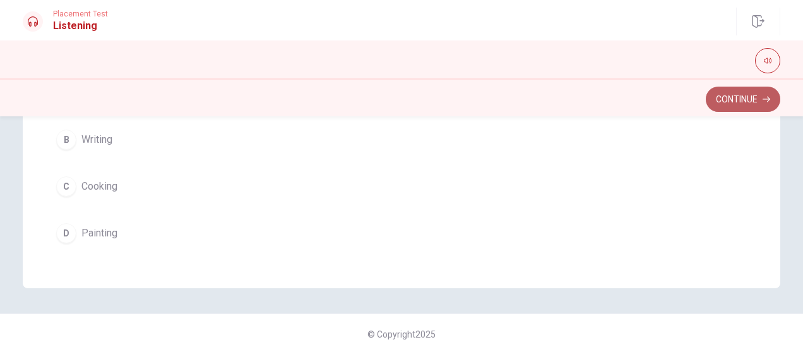
click at [742, 101] on button "Continue" at bounding box center [743, 99] width 75 height 25
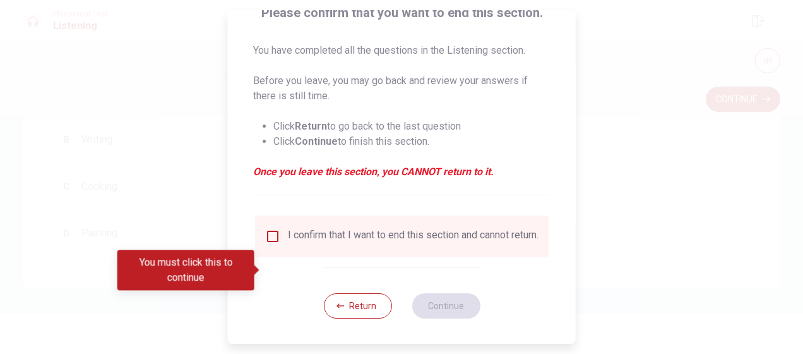
scroll to position [117, 0]
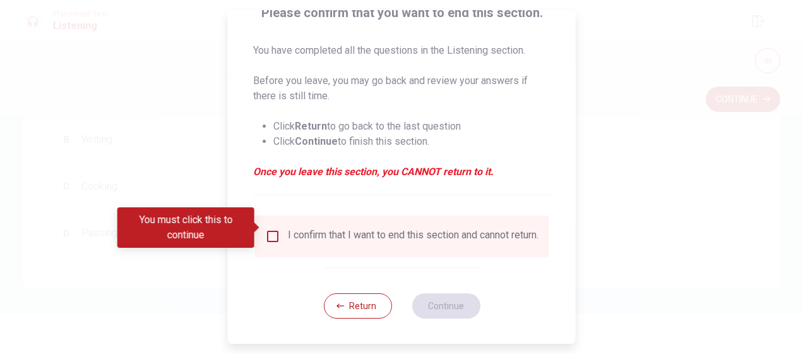
click at [273, 229] on input "You must click this to continue" at bounding box center [272, 236] width 15 height 15
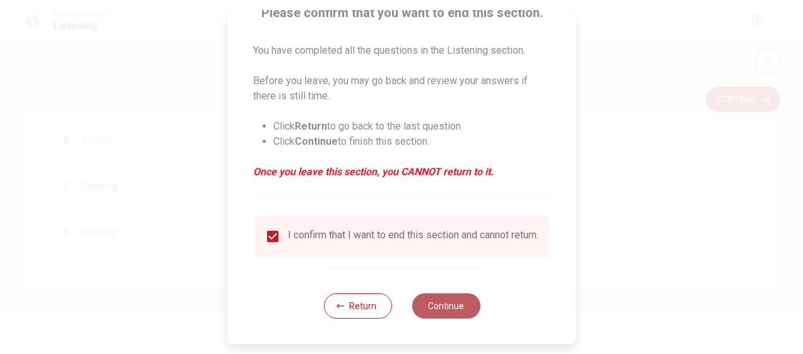
click at [445, 312] on button "Continue" at bounding box center [446, 305] width 68 height 25
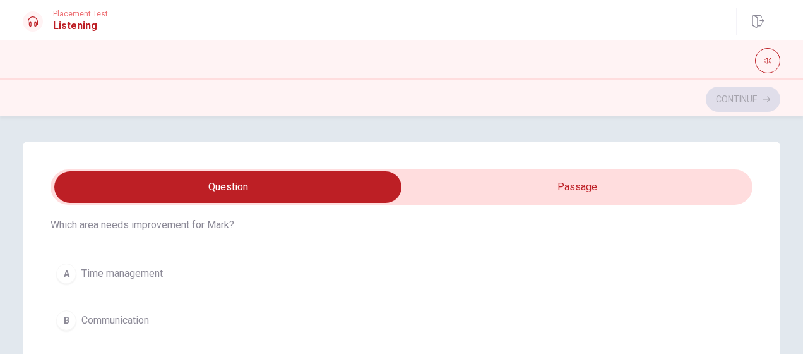
scroll to position [63, 0]
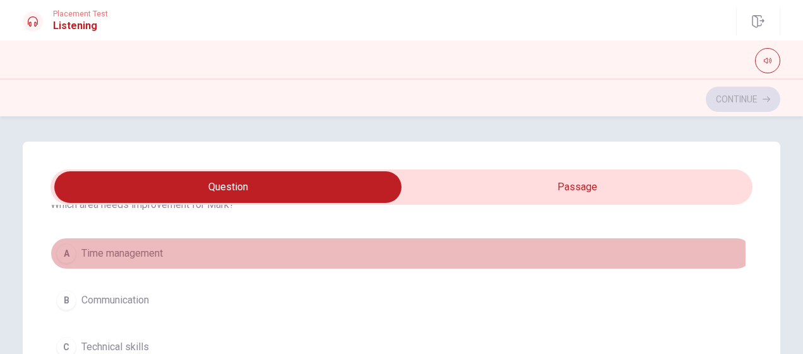
click at [128, 255] on span "Time management" at bounding box center [121, 253] width 81 height 15
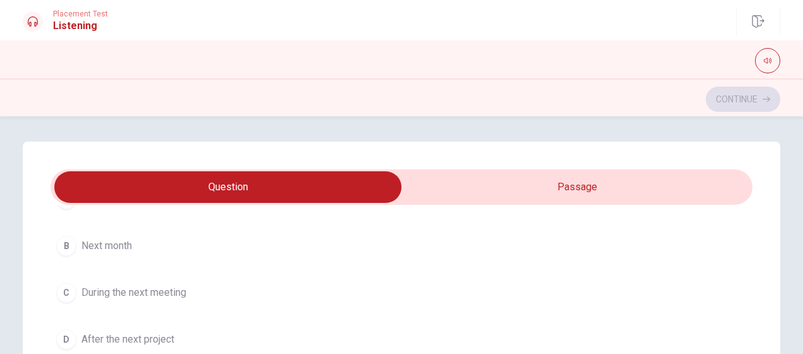
scroll to position [442, 0]
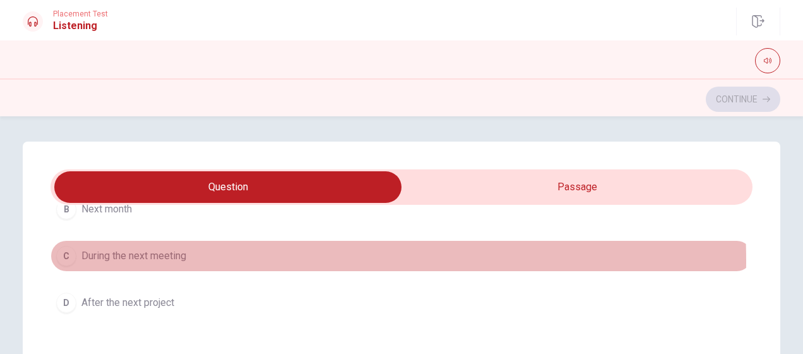
click at [168, 258] on span "During the next meeting" at bounding box center [133, 255] width 105 height 15
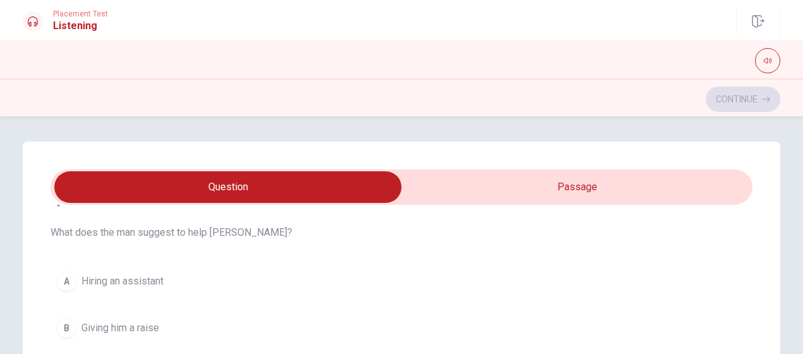
scroll to position [695, 0]
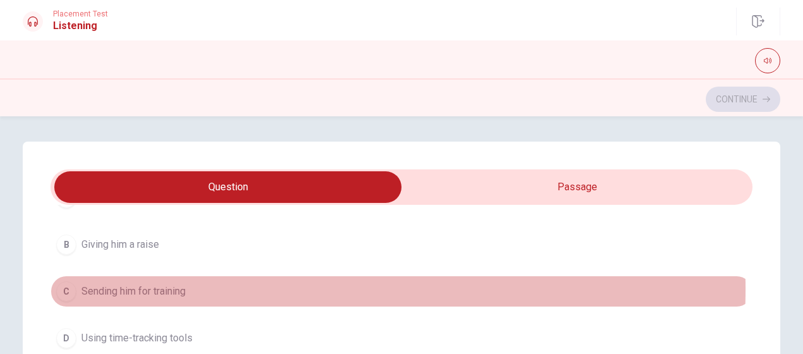
click at [171, 284] on span "Sending him for training" at bounding box center [133, 291] width 104 height 15
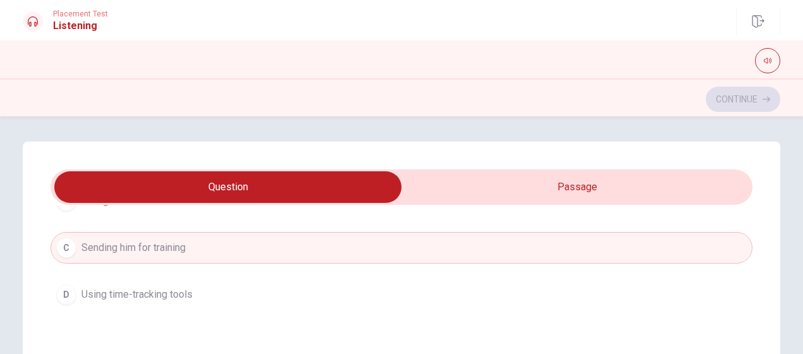
scroll to position [758, 0]
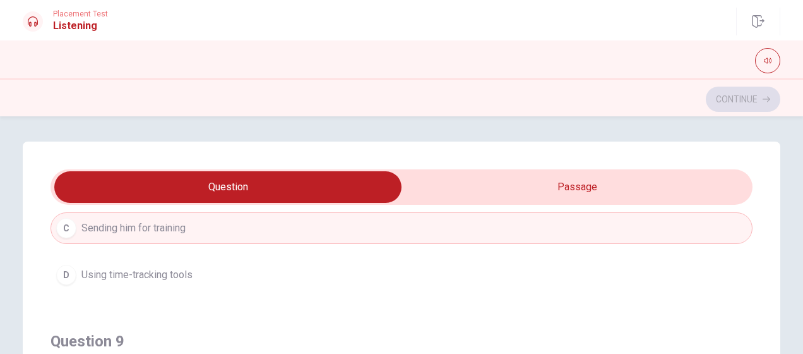
click at [164, 270] on span "Using time-tracking tools" at bounding box center [136, 274] width 111 height 15
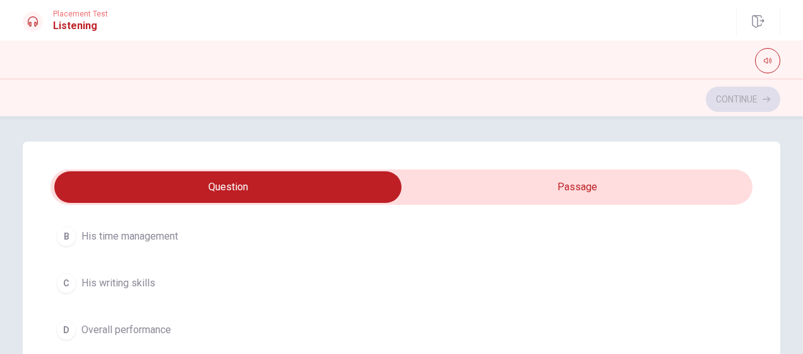
scroll to position [1011, 0]
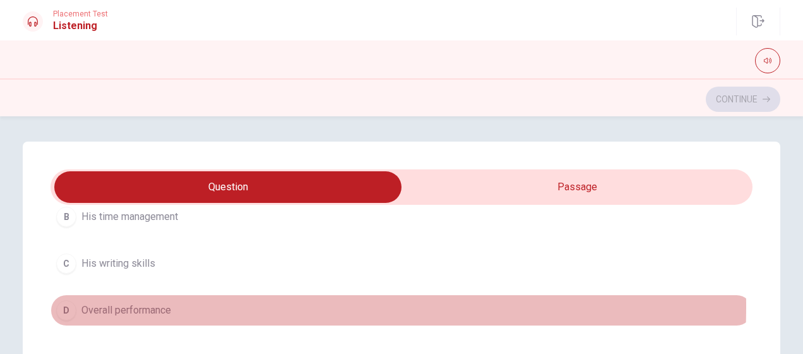
click at [153, 303] on span "Overall performance" at bounding box center [126, 310] width 90 height 15
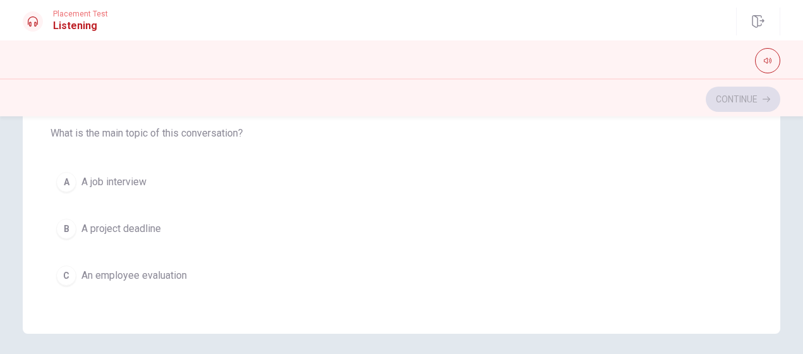
scroll to position [951, 0]
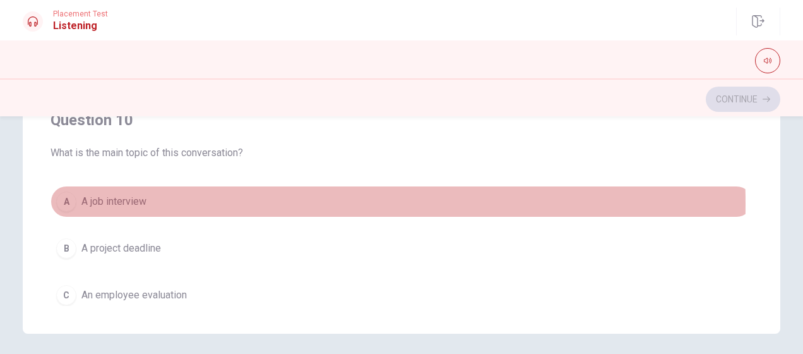
click at [143, 196] on span "A job interview" at bounding box center [113, 201] width 65 height 15
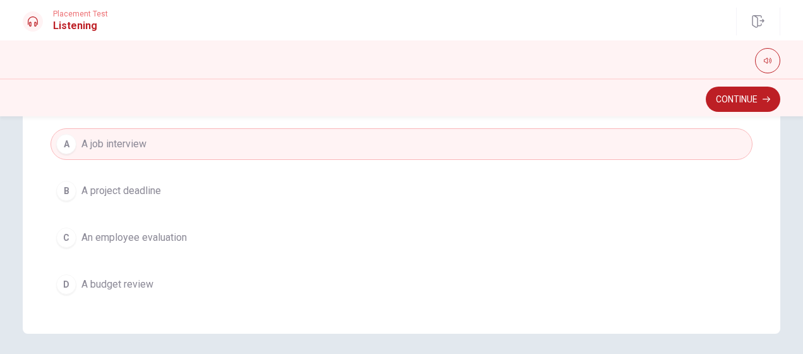
scroll to position [1014, 0]
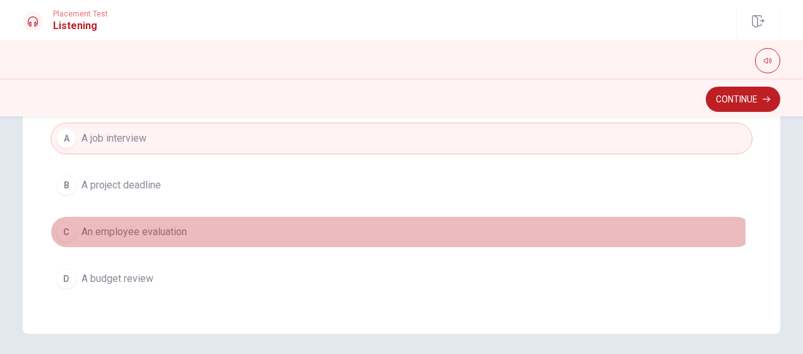
click at [162, 227] on span "An employee evaluation" at bounding box center [133, 231] width 105 height 15
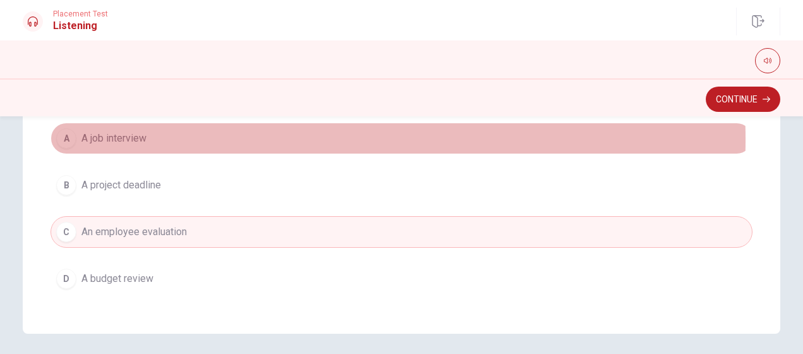
click at [115, 132] on span "A job interview" at bounding box center [113, 138] width 65 height 15
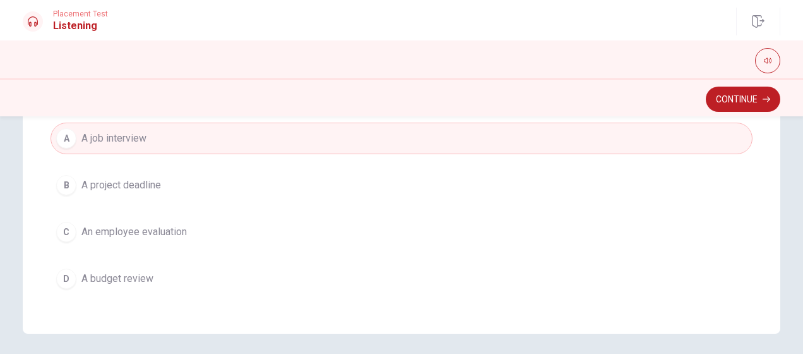
click at [173, 224] on span "An employee evaluation" at bounding box center [133, 231] width 105 height 15
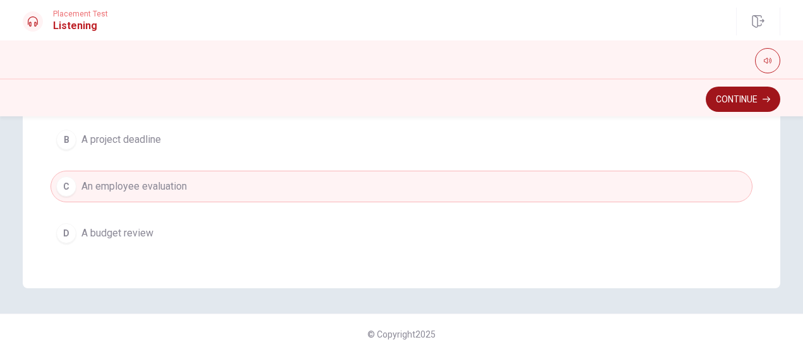
click at [735, 100] on button "Continue" at bounding box center [743, 99] width 75 height 25
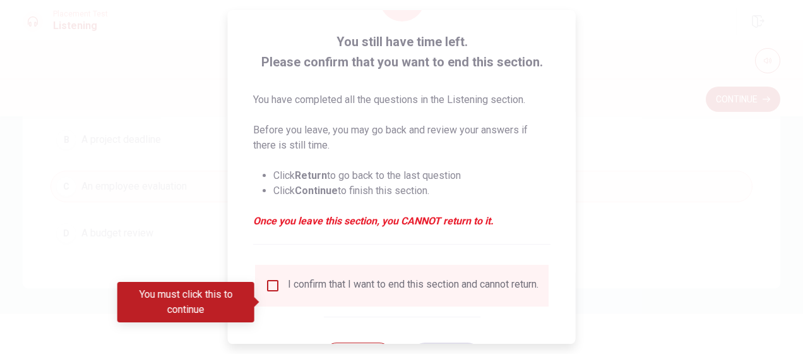
scroll to position [117, 0]
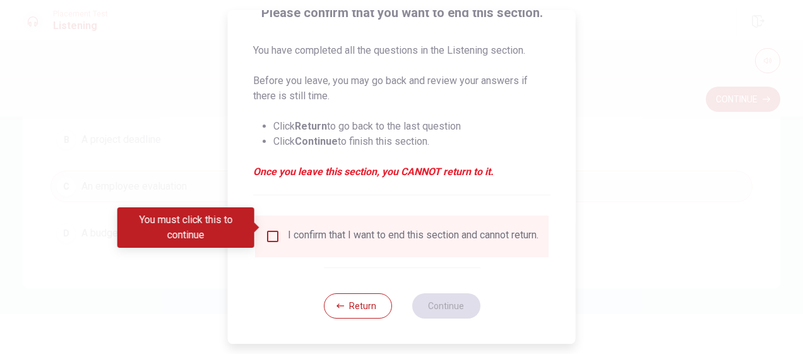
click at [273, 229] on input "You must click this to continue" at bounding box center [272, 236] width 15 height 15
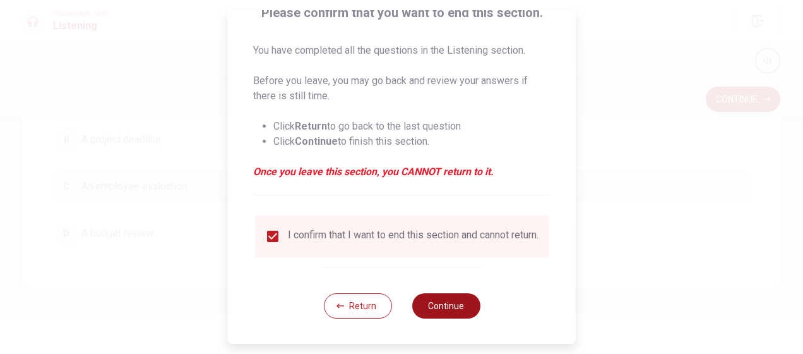
click at [457, 306] on button "Continue" at bounding box center [446, 305] width 68 height 25
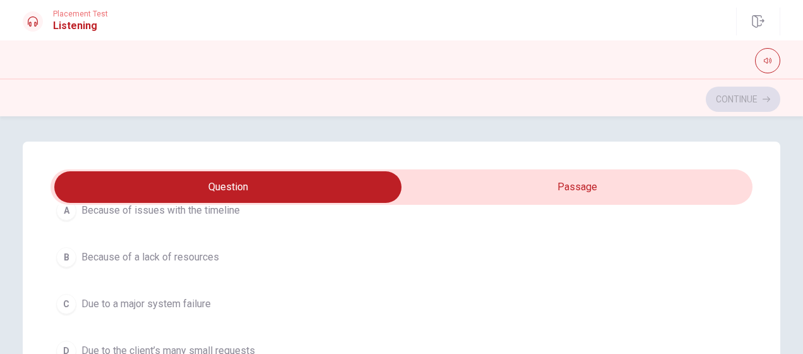
scroll to position [126, 0]
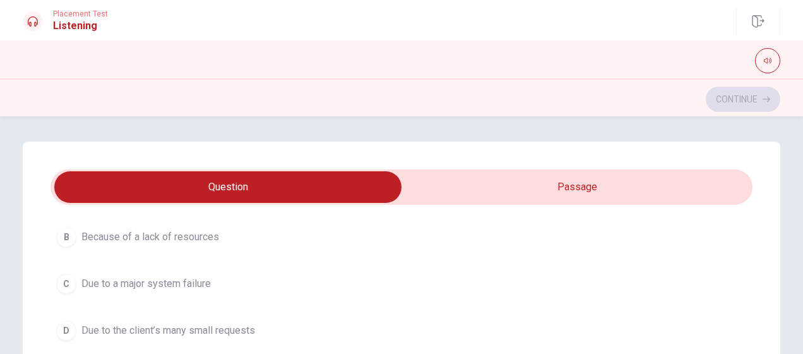
click at [246, 331] on span "Due to the client’s many small requests" at bounding box center [168, 330] width 174 height 15
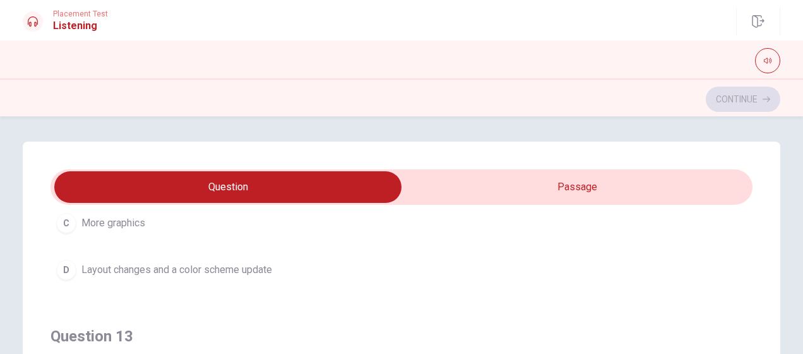
scroll to position [505, 0]
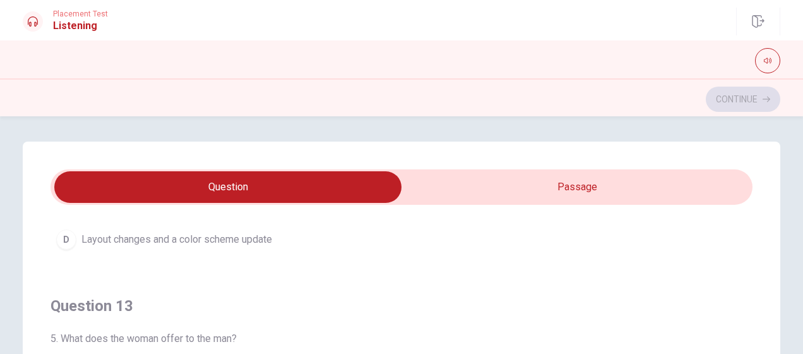
click at [248, 240] on span "Layout changes and a color scheme update" at bounding box center [176, 239] width 191 height 15
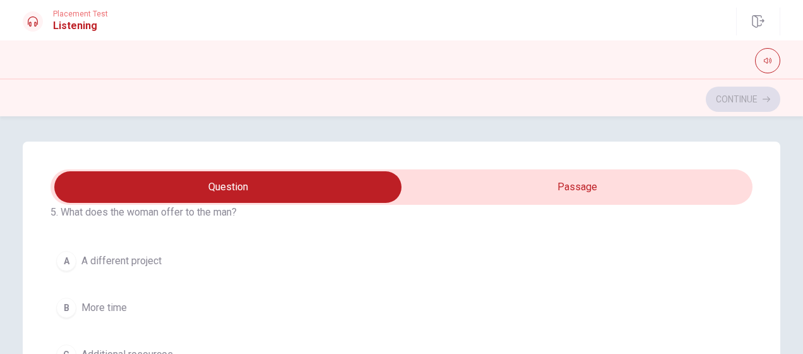
scroll to position [695, 0]
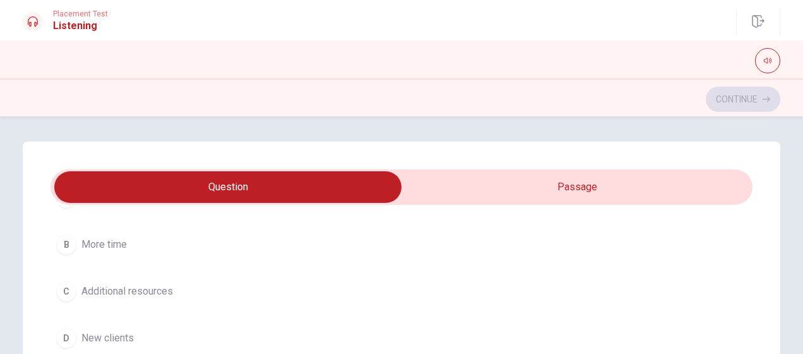
click at [143, 289] on span "Additional resources" at bounding box center [127, 291] width 92 height 15
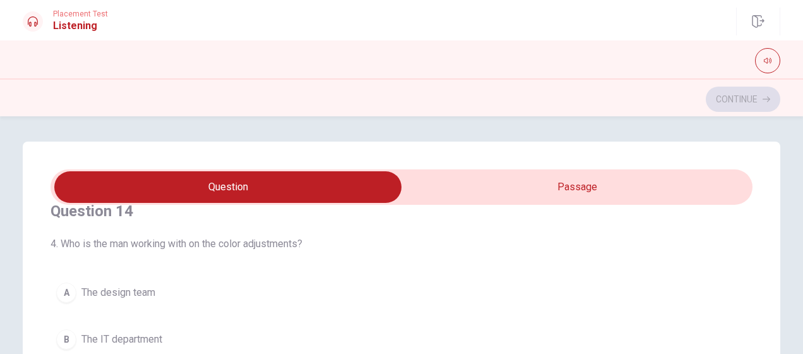
scroll to position [951, 0]
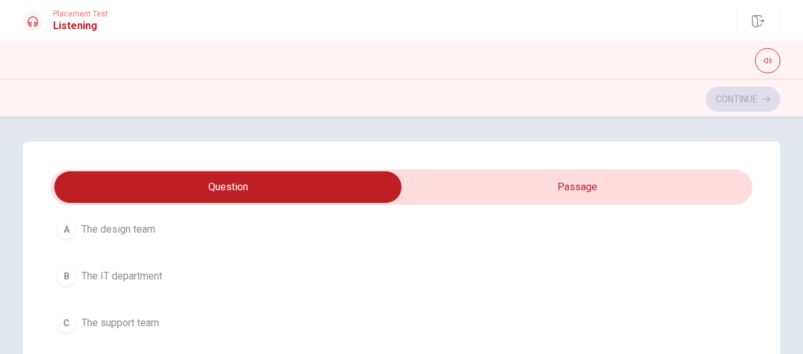
click at [143, 320] on span "The support team" at bounding box center [120, 322] width 78 height 15
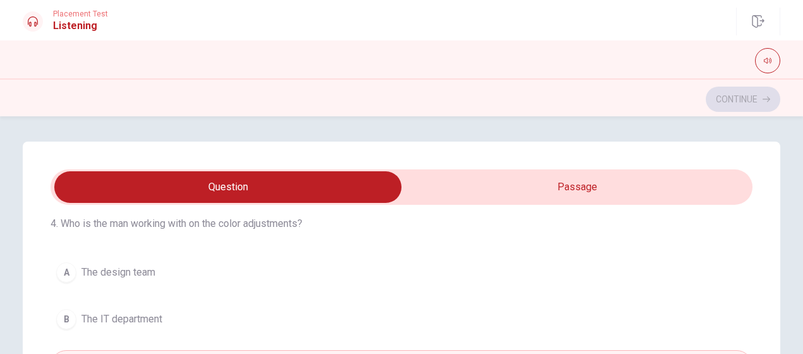
scroll to position [888, 0]
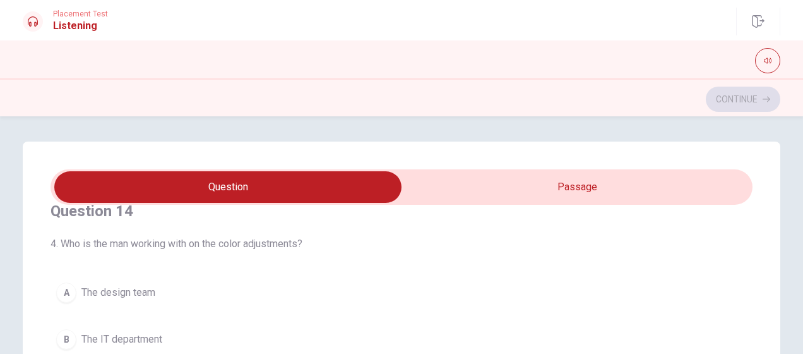
click at [158, 289] on button "A The design team" at bounding box center [402, 293] width 702 height 32
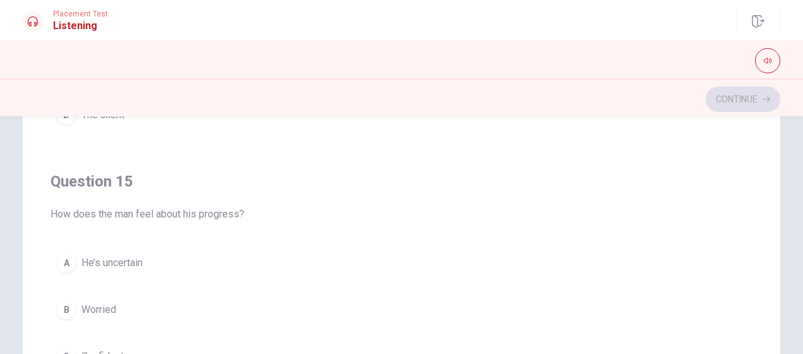
scroll to position [253, 0]
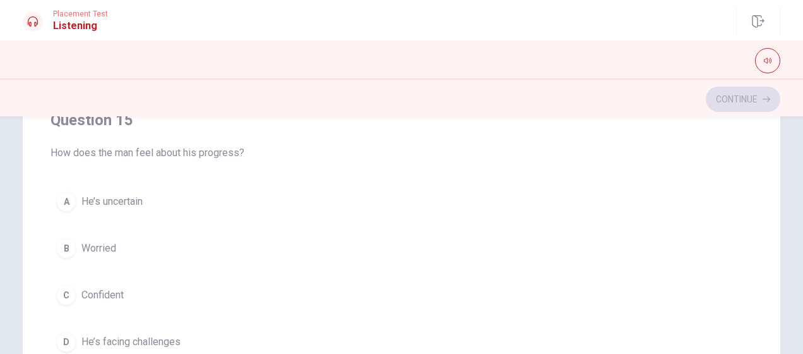
click at [128, 334] on span "He’s facing challenges" at bounding box center [130, 341] width 99 height 15
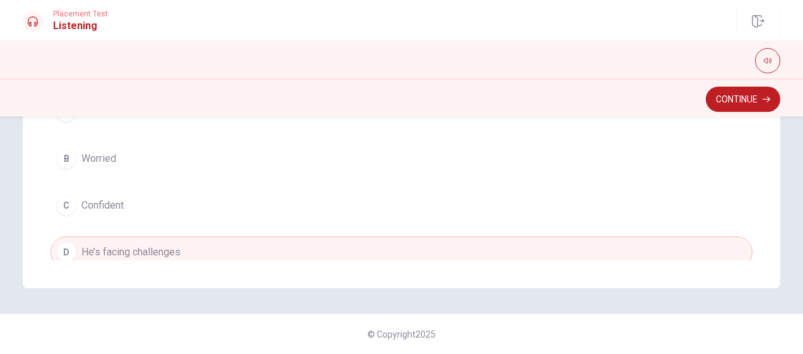
scroll to position [1014, 0]
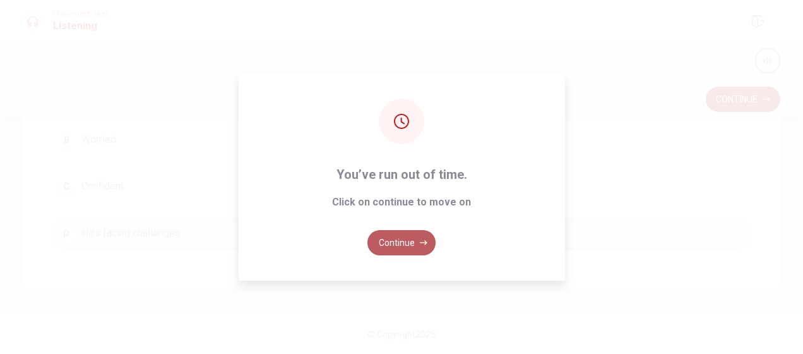
click at [404, 243] on button "Continue" at bounding box center [402, 242] width 68 height 25
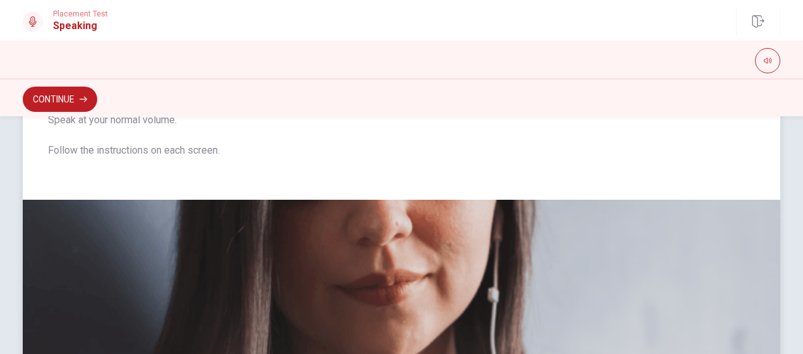
scroll to position [0, 0]
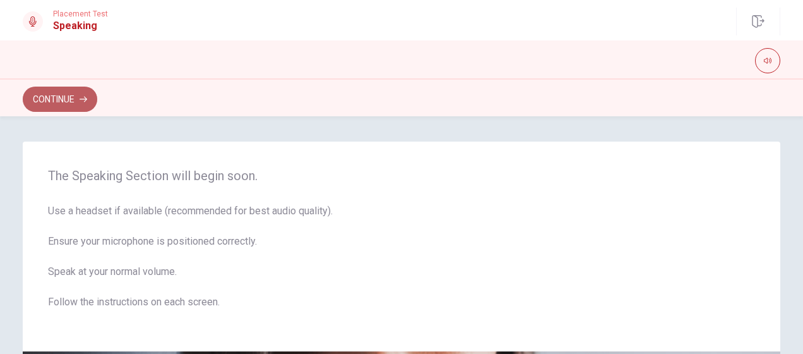
click at [57, 99] on button "Continue" at bounding box center [60, 99] width 75 height 25
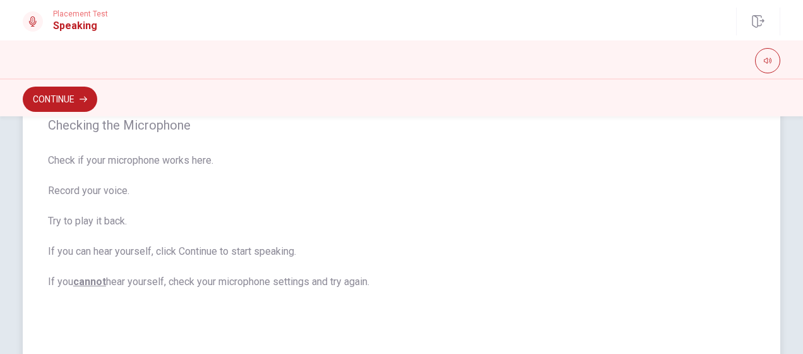
scroll to position [301, 0]
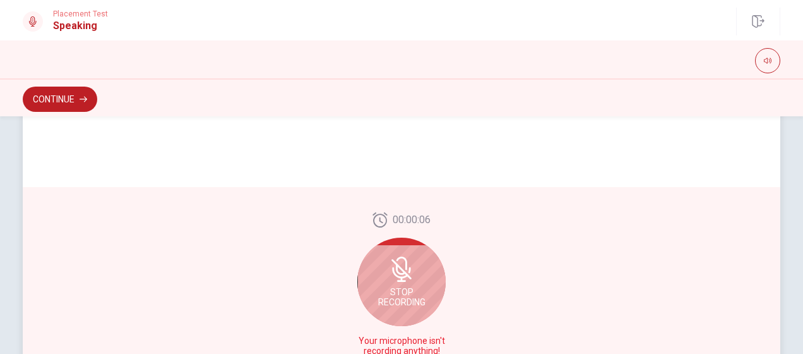
click at [395, 274] on icon at bounding box center [401, 268] width 25 height 25
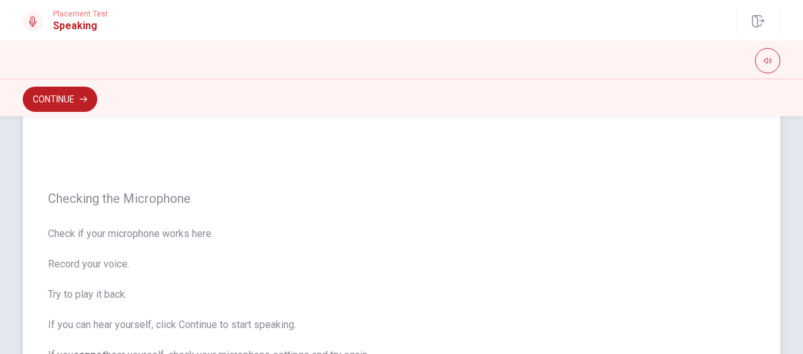
scroll to position [0, 0]
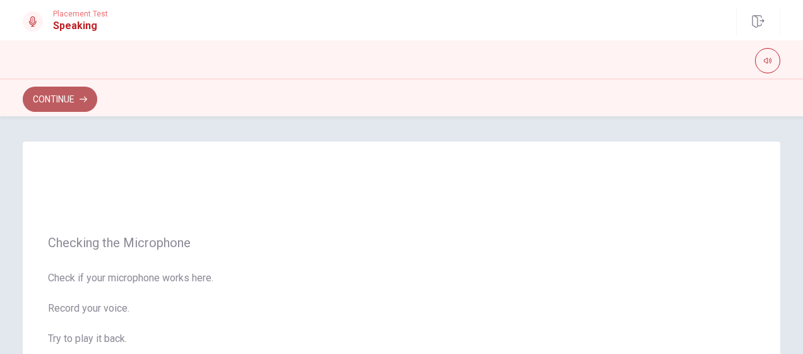
click at [54, 97] on button "Continue" at bounding box center [60, 99] width 75 height 25
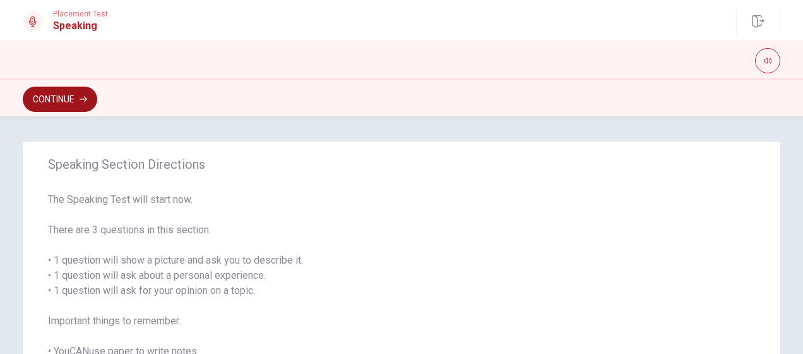
click at [71, 97] on button "Continue" at bounding box center [60, 99] width 75 height 25
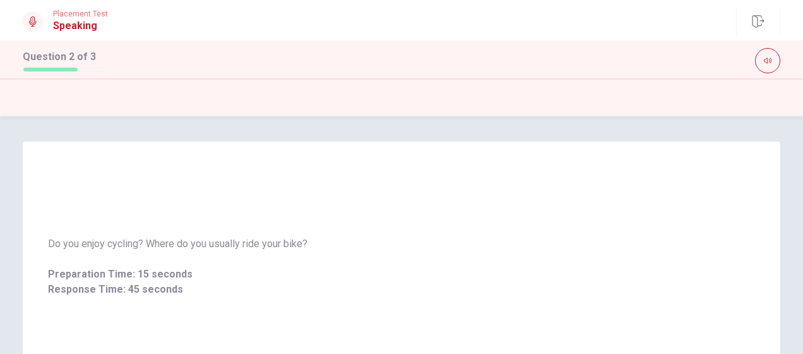
click at [34, 23] on icon at bounding box center [33, 21] width 10 height 10
click at [771, 59] on icon "button" at bounding box center [768, 61] width 8 height 6
click at [767, 57] on icon "button" at bounding box center [768, 61] width 8 height 8
click at [767, 58] on icon "button" at bounding box center [768, 61] width 8 height 8
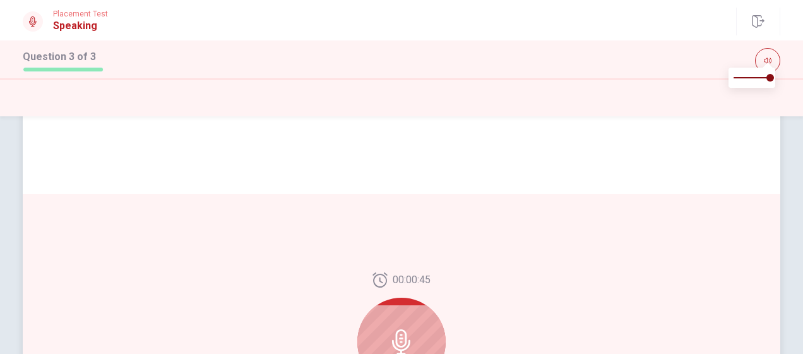
scroll to position [253, 0]
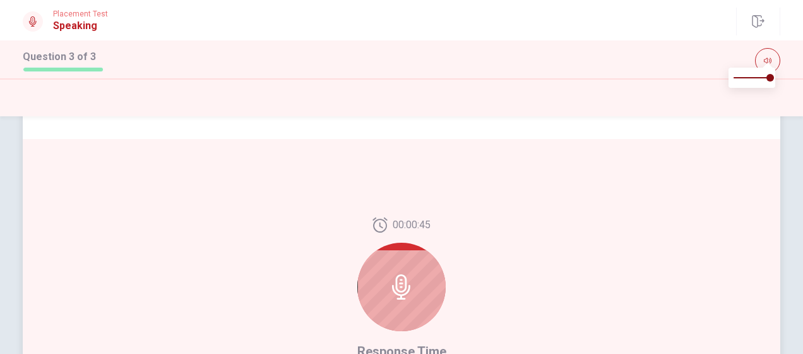
click at [400, 276] on icon at bounding box center [401, 286] width 25 height 25
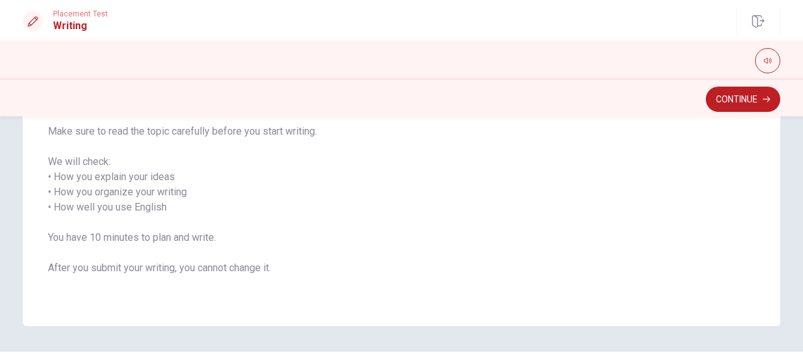
scroll to position [126, 0]
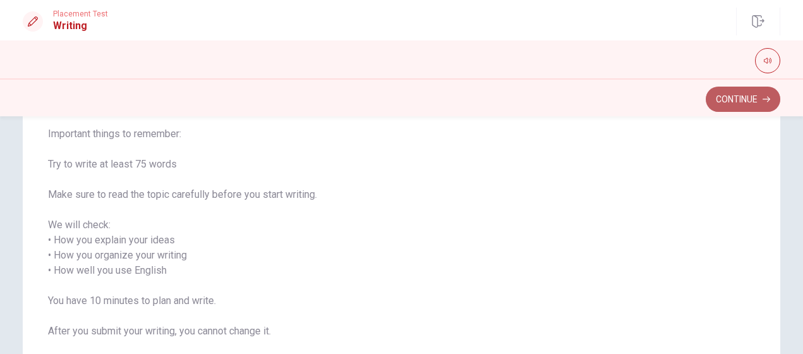
click at [743, 102] on button "Continue" at bounding box center [743, 99] width 75 height 25
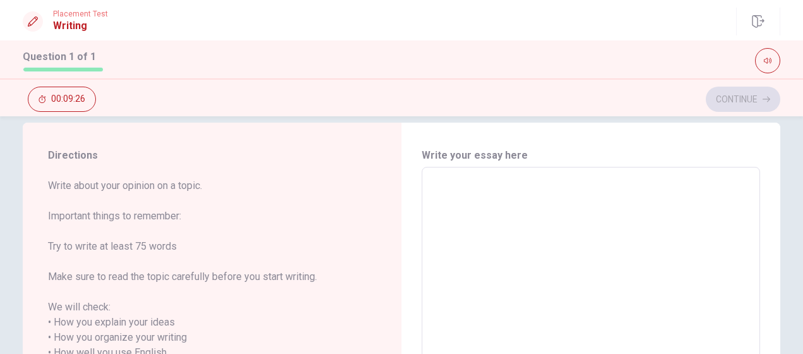
scroll to position [0, 0]
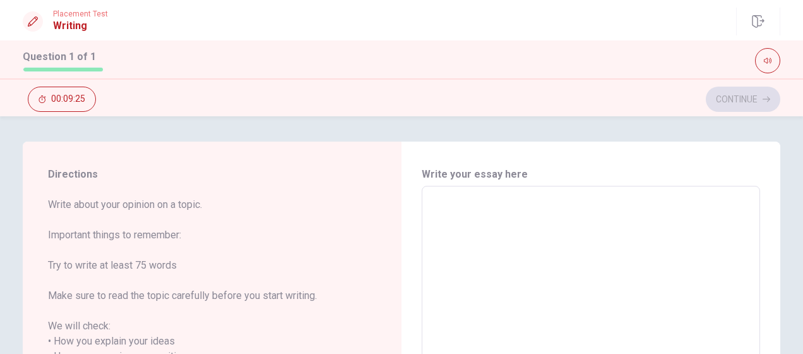
type textarea "w"
type textarea "x"
type textarea "wh"
type textarea "x"
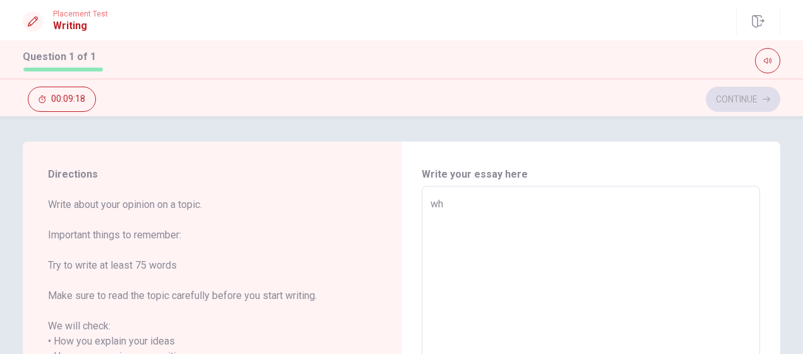
type textarea "whe"
type textarea "x"
type textarea "wh"
type textarea "x"
type textarea "w"
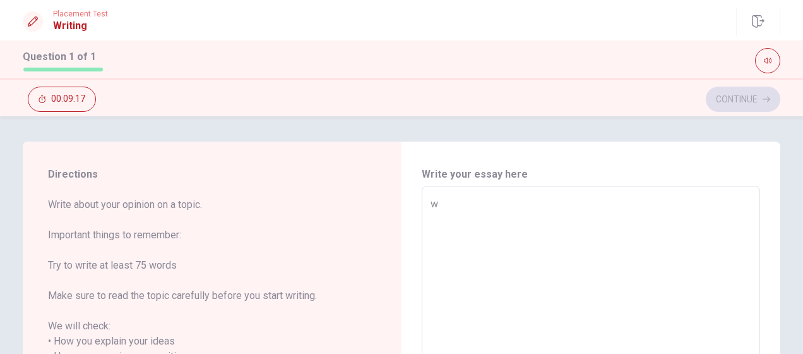
type textarea "x"
type textarea "W"
type textarea "x"
type textarea "WH"
type textarea "x"
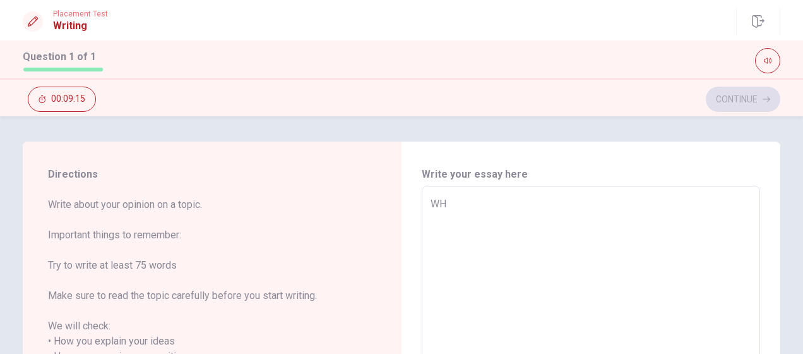
type textarea "WHE"
type textarea "x"
type textarea "WHEN"
type textarea "x"
type textarea "WHE"
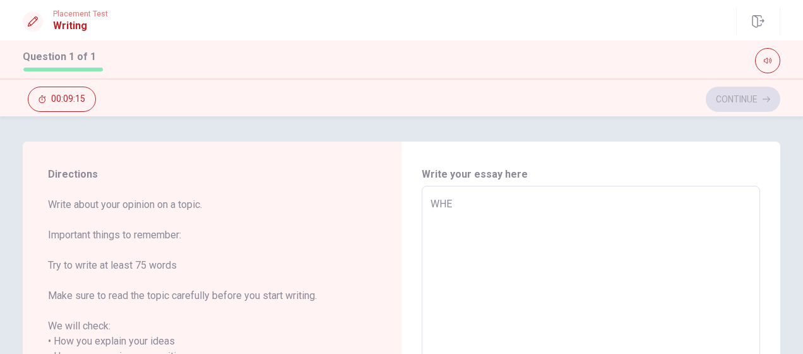
type textarea "x"
type textarea "WH"
type textarea "x"
type textarea "W"
type textarea "x"
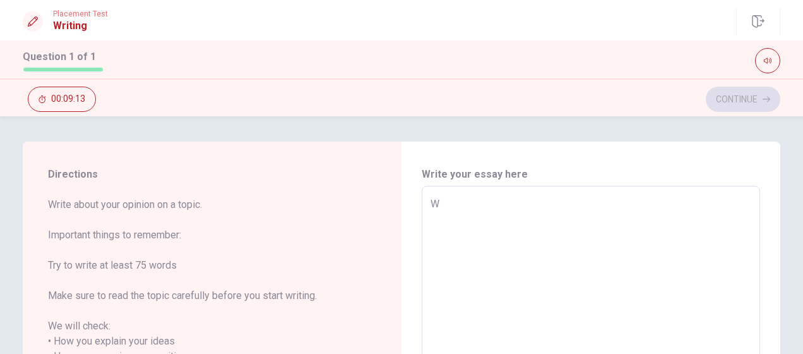
type textarea "Wh"
type textarea "x"
type textarea "Whe"
type textarea "x"
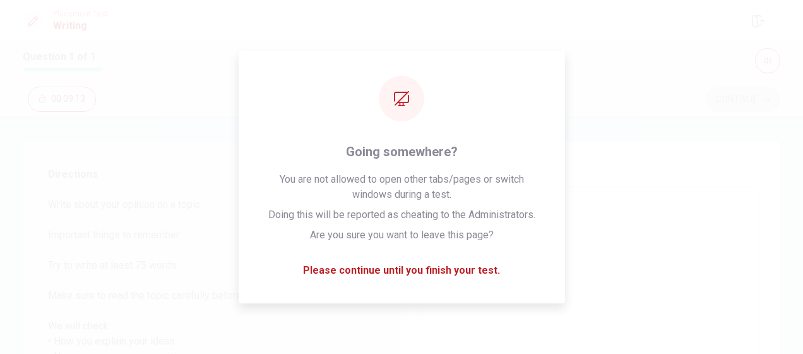
type textarea "When"
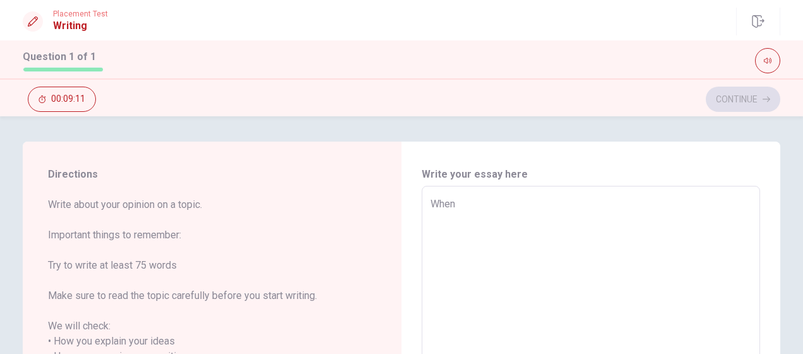
type textarea "x"
type textarea "W"
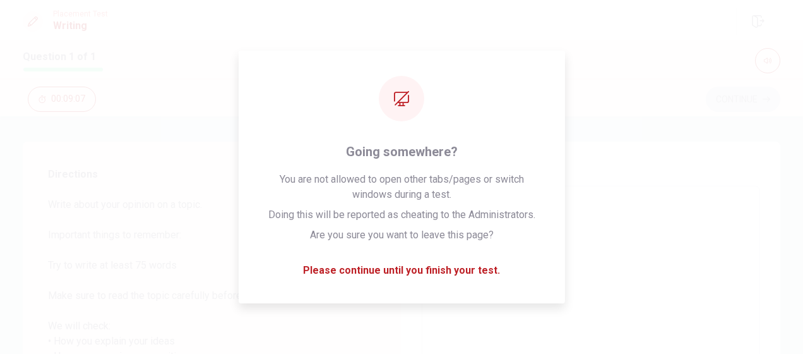
type textarea "x"
drag, startPoint x: 664, startPoint y: 262, endPoint x: 654, endPoint y: 249, distance: 16.7
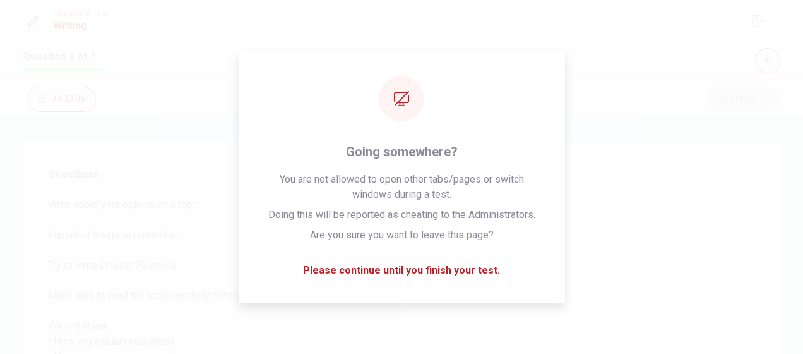
type textarea "W"
drag, startPoint x: 649, startPoint y: 129, endPoint x: 420, endPoint y: 104, distance: 230.7
click at [649, 123] on div "Directions Write about your opinion on a topic. Important things to remember: T…" at bounding box center [401, 234] width 803 height 237
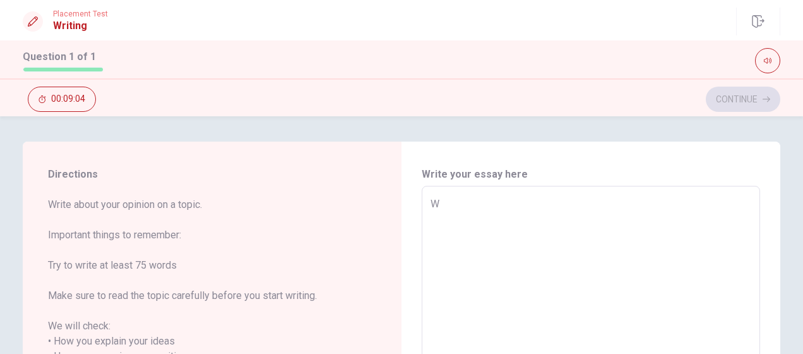
type textarea "x"
type textarea "Wh"
type textarea "x"
type textarea "Whe"
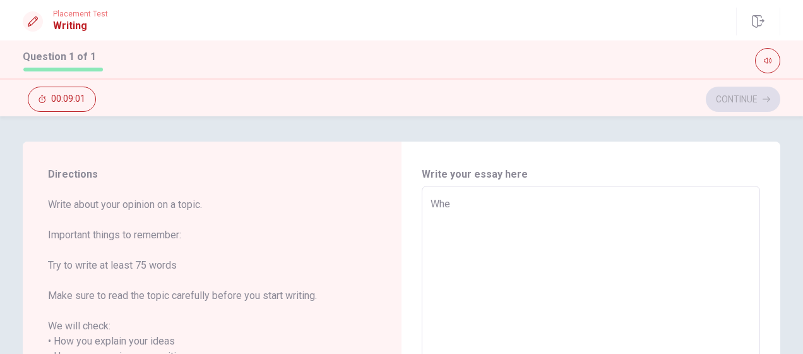
type textarea "x"
type textarea "When"
type textarea "x"
type textarea "When"
type textarea "x"
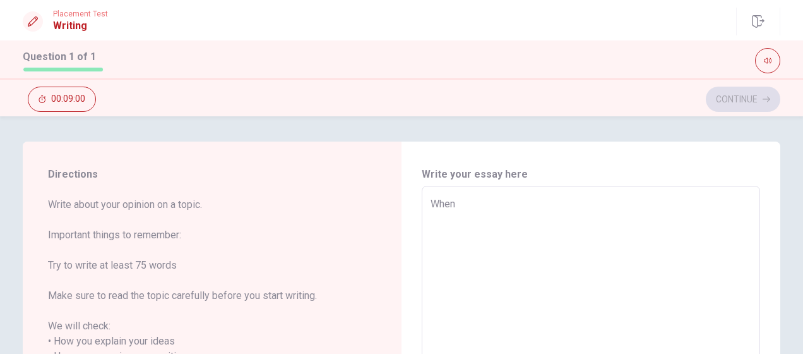
type textarea "When i"
type textarea "x"
type textarea "When i"
type textarea "x"
type textarea "When i"
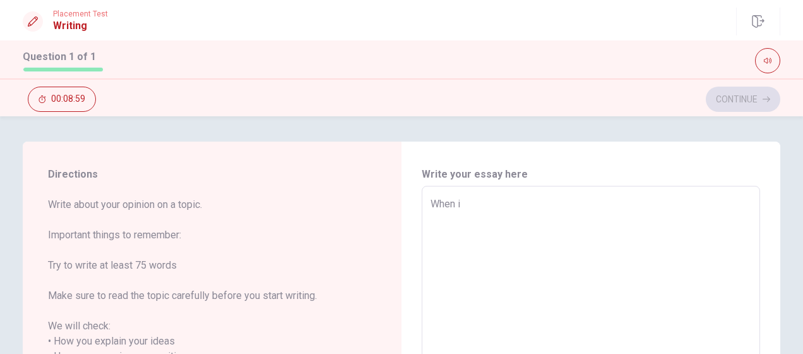
type textarea "x"
type textarea "When"
type textarea "x"
type textarea "When"
type textarea "x"
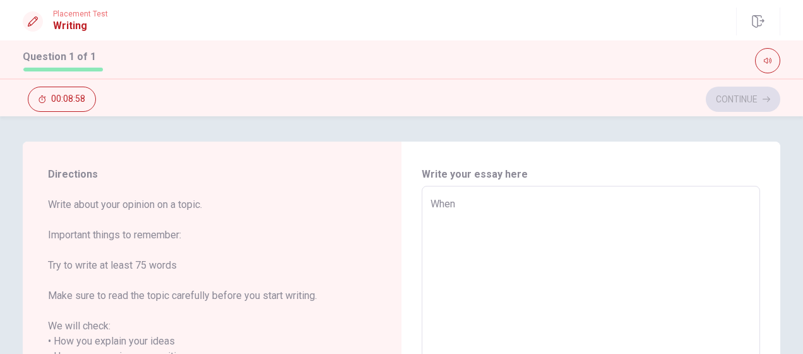
type textarea "When"
type textarea "x"
type textarea "When I"
type textarea "x"
type textarea "When I"
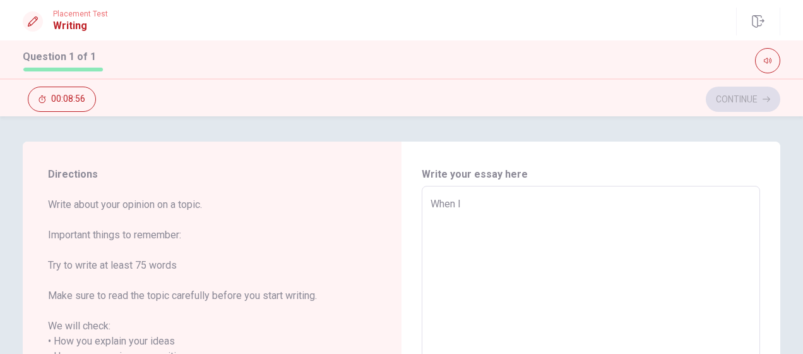
type textarea "x"
type textarea "When I F"
type textarea "x"
type textarea "When I FE"
type textarea "x"
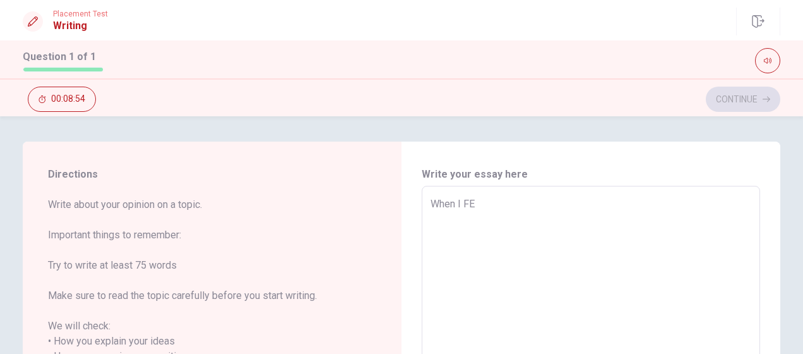
type textarea "When I FEL"
type textarea "x"
type textarea "When I FELT"
type textarea "x"
type textarea "When I FEL"
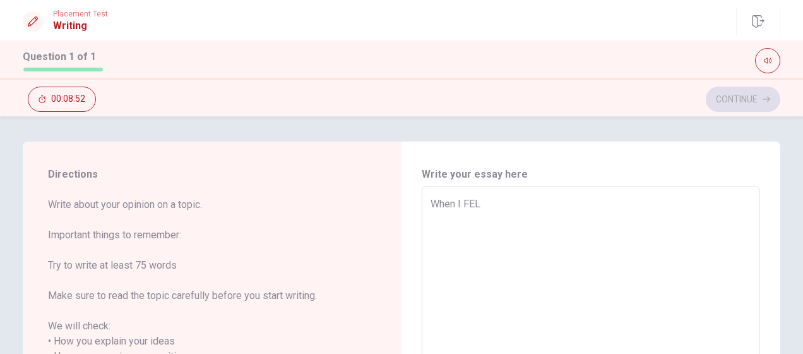
type textarea "x"
type textarea "When I FE"
type textarea "x"
type textarea "When I F"
type textarea "x"
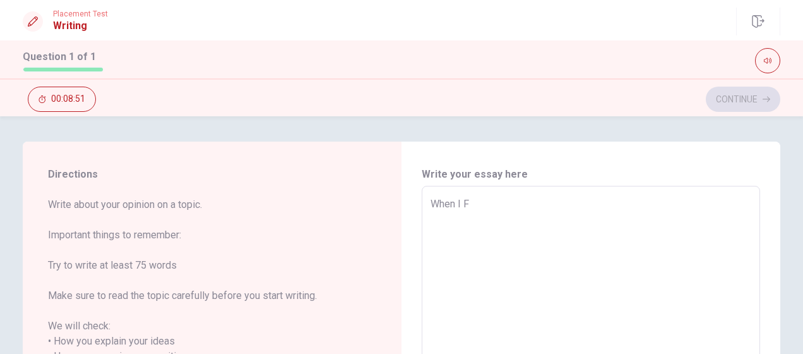
type textarea "When I"
type textarea "x"
type textarea "When I f"
type textarea "x"
type textarea "When I fe"
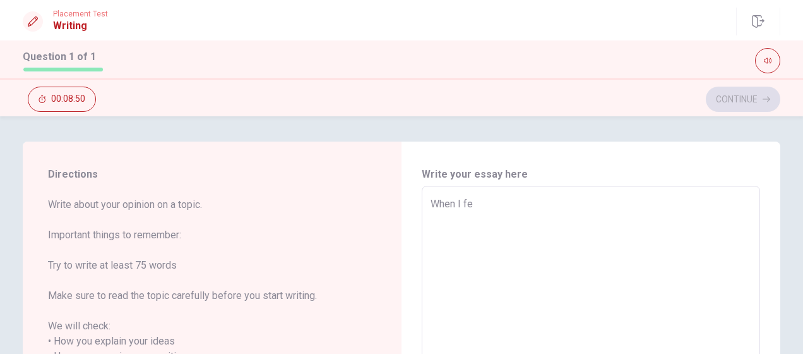
type textarea "x"
type textarea "When I fel"
type textarea "x"
type textarea "When I felt"
type textarea "x"
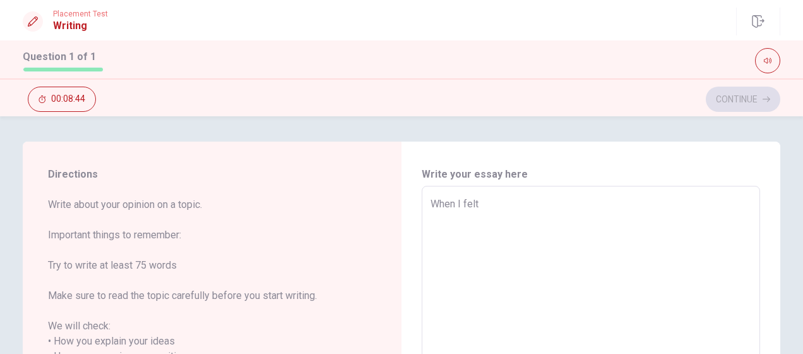
type textarea "When I felt"
type textarea "x"
type textarea "When I felt t"
type textarea "x"
type textarea "When I felt ti"
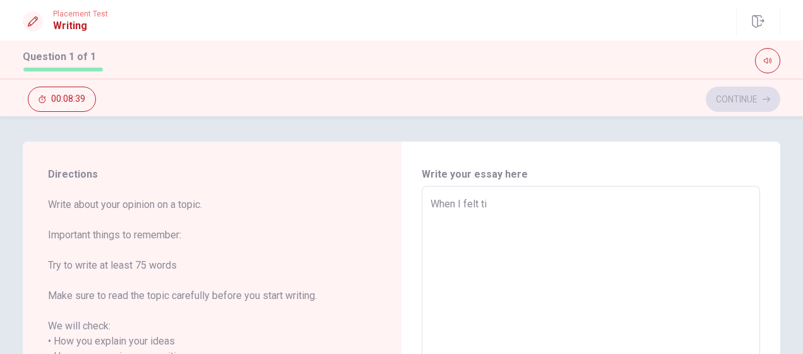
type textarea "x"
type textarea "When I felt tir"
type textarea "x"
type textarea "When I felt tird"
type textarea "x"
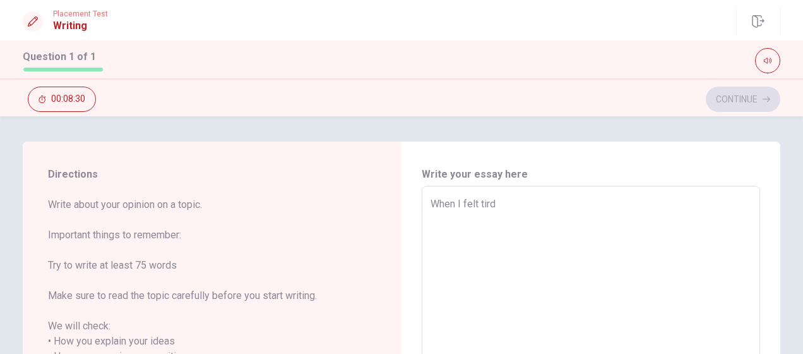
type textarea "When I felt tird\"
type textarea "x"
type textarea "When I felt tird"
type textarea "x"
type textarea "When I felt tir"
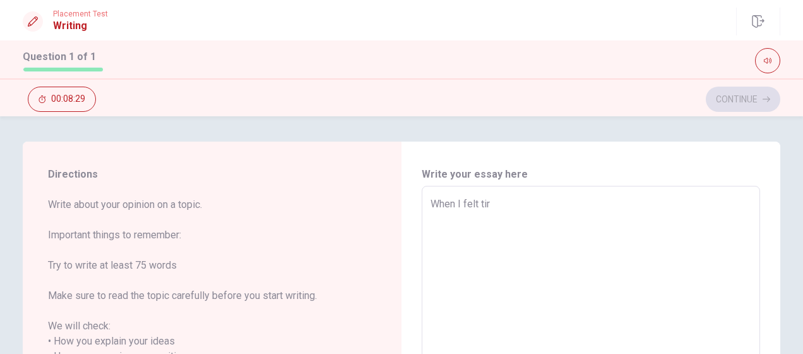
type textarea "x"
type textarea "When I felt tire"
type textarea "x"
type textarea "When I felt tired"
type textarea "x"
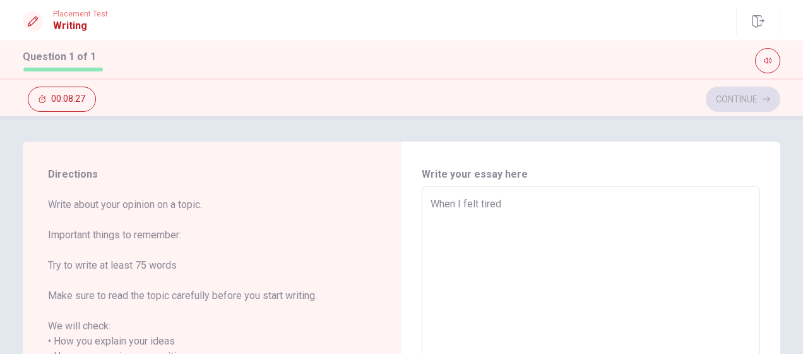
type textarea "When I felt tired,"
type textarea "x"
type textarea "When I felt tired,I"
type textarea "x"
type textarea "When I felt tired,I"
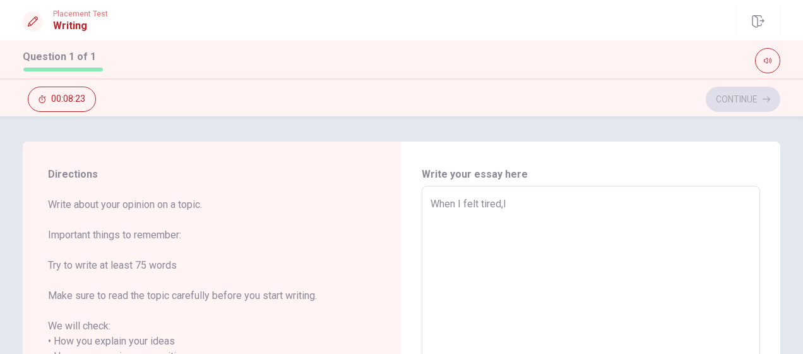
type textarea "x"
type textarea "When I felt tired,I W"
type textarea "x"
type textarea "When I felt tired,I"
type textarea "x"
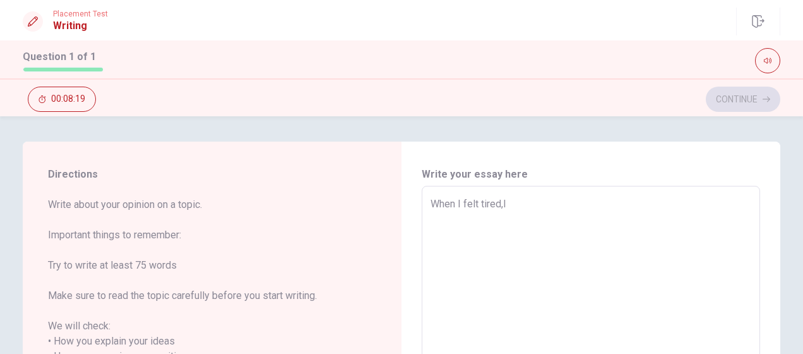
type textarea "When I felt tired,I w"
type textarea "x"
type textarea "When I felt tired,I [GEOGRAPHIC_DATA]"
type textarea "x"
type textarea "When I felt tired,I wil"
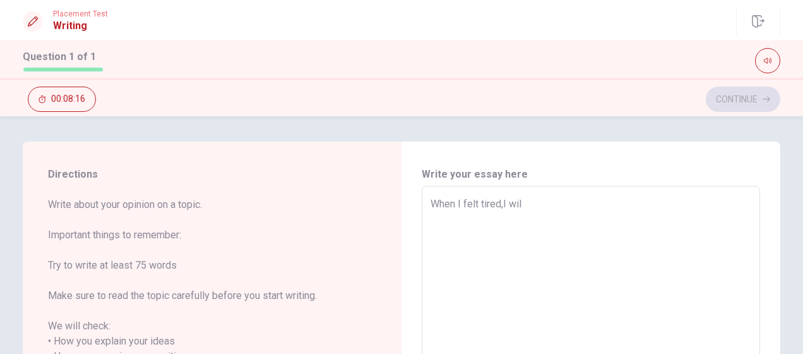
type textarea "x"
type textarea "When I felt tired,I will"
type textarea "x"
type textarea "When I felt tired,I will"
type textarea "x"
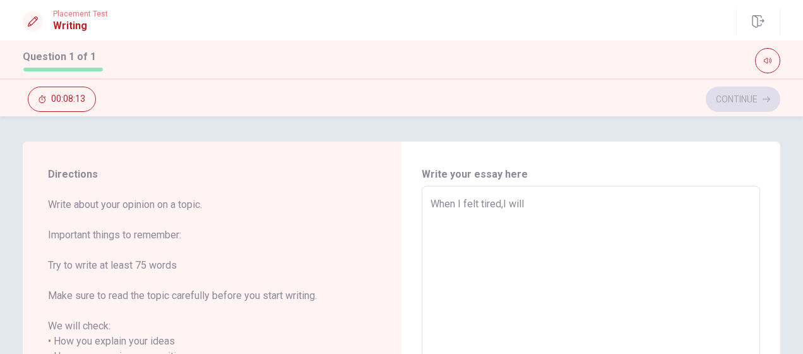
type textarea "When I felt tired,I will g"
type textarea "x"
type textarea "When I felt tired,I will go"
type textarea "x"
type textarea "When I felt tired,I will go"
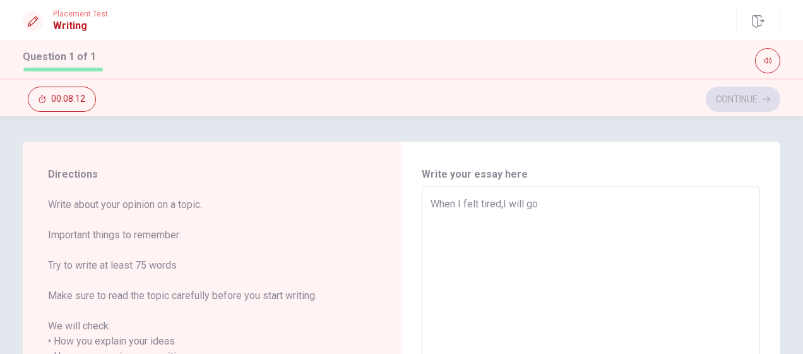
type textarea "x"
type textarea "When I felt tired,I will go o"
type textarea "x"
type textarea "When I felt tired,I will go o"
type textarea "x"
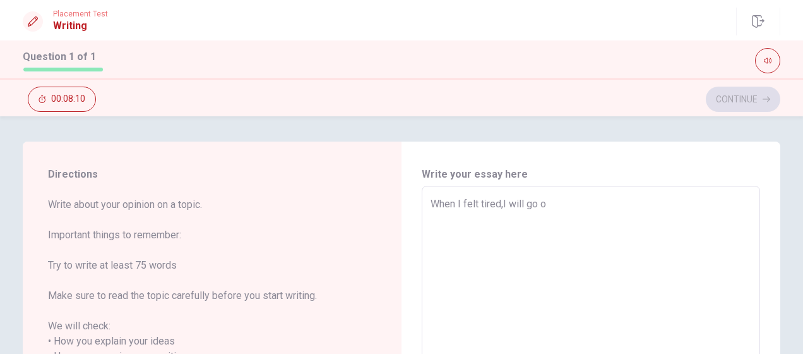
type textarea "When I felt tired,I will go o"
type textarea "x"
type textarea "When I felt tired,I will go"
type textarea "x"
type textarea "When I felt tired,I will go t"
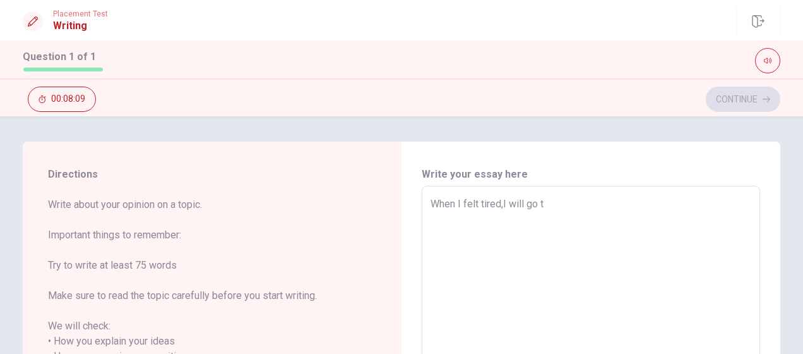
type textarea "x"
type textarea "When I felt tired,I will go to"
type textarea "x"
type textarea "When I felt tired,I will go to"
type textarea "x"
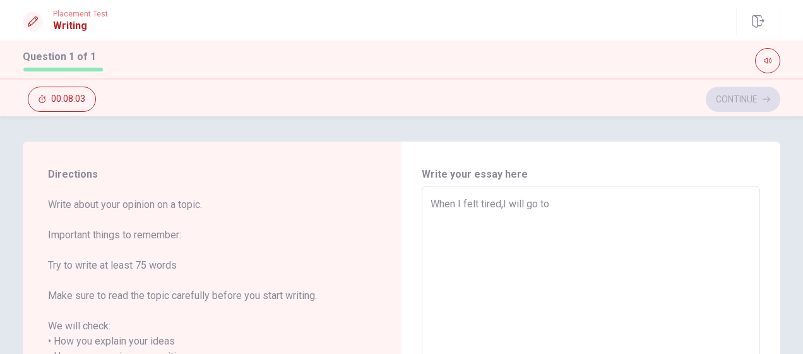
type textarea "When I felt tired,I will go to G"
type textarea "x"
type textarea "When I felt tired,I will go to Gy"
type textarea "x"
type textarea "When I felt tired,I will go to [GEOGRAPHIC_DATA]"
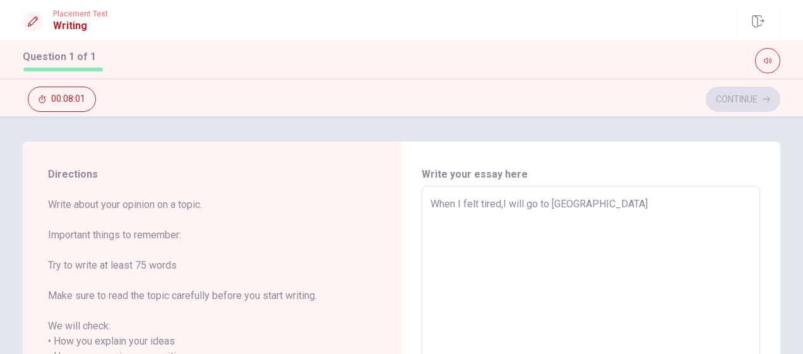
type textarea "x"
type textarea "When I felt tired,I will go to Gy"
type textarea "x"
type textarea "When I felt tired,I will go to G"
type textarea "x"
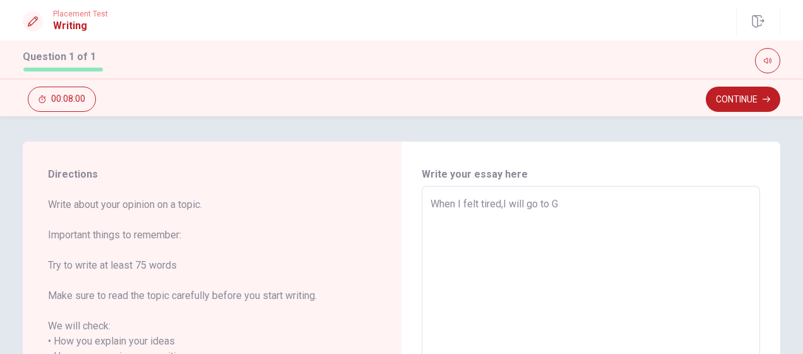
type textarea "When I felt tired,I will go to"
type textarea "x"
type textarea "When I felt tired,I will go to g"
type textarea "x"
type textarea "When I felt tired,I will go to gy"
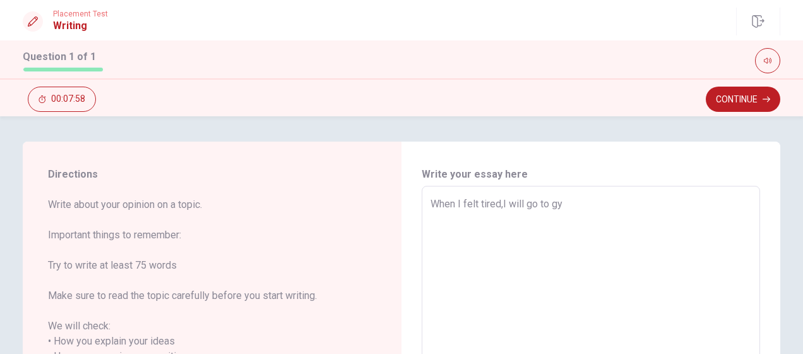
type textarea "x"
type textarea "When I felt tired,I will go to gym"
type textarea "x"
type textarea "When I felt tired,I will go to gym"
type textarea "x"
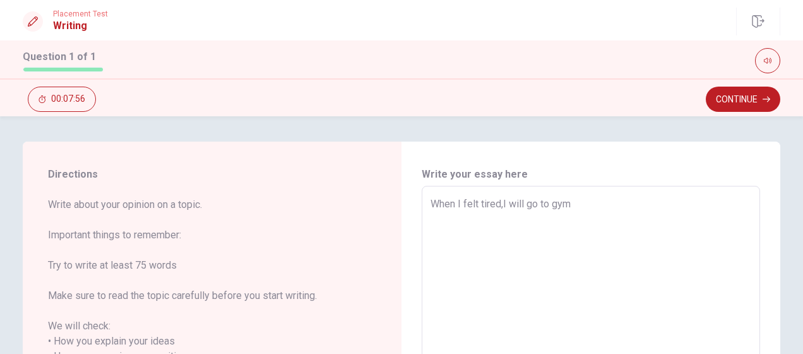
type textarea "When I felt tired,I will go to gym a"
type textarea "x"
type textarea "When I felt tired,I will go to gym an"
type textarea "x"
type textarea "When I felt tired,I will go to gym and"
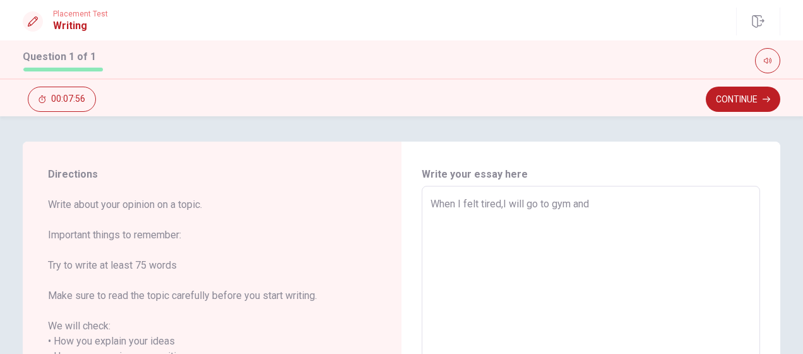
type textarea "x"
type textarea "When I felt tired,I will go to gym and"
type textarea "x"
type textarea "When I felt tired,I will go to gym and d"
type textarea "x"
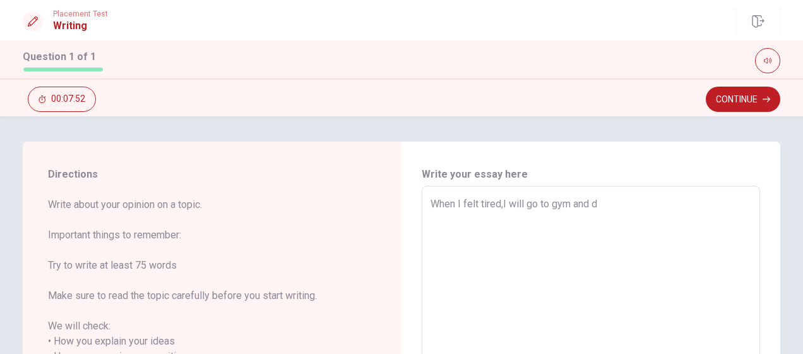
type textarea "When I felt tired,I will go to gym and do"
type textarea "x"
type textarea "When I felt tired,I will go to gym and do"
type textarea "x"
type textarea "When I felt tired,I will go to gym and do s"
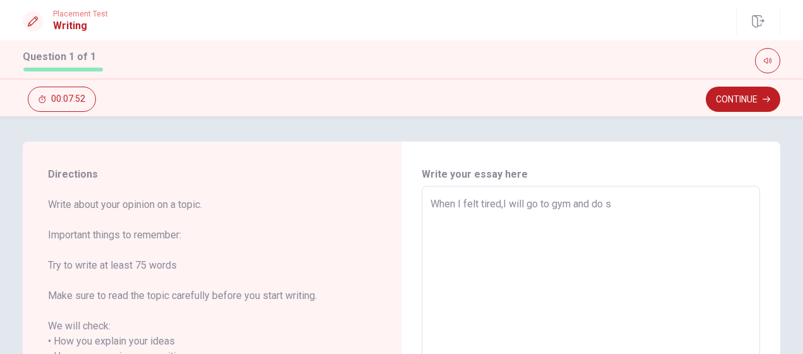
type textarea "x"
type textarea "When I felt tired,I will go to gym and do so"
type textarea "x"
type textarea "When I felt tired,I will go to gym and do som"
type textarea "x"
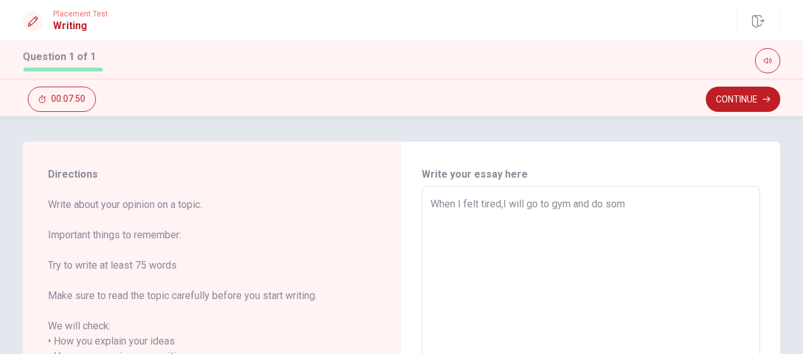
type textarea "When I felt tired,I will go to gym and do some"
type textarea "x"
type textarea "When I felt tired,I will go to gym and do some"
type textarea "x"
type textarea "When I felt tired,I will go to gym and do some"
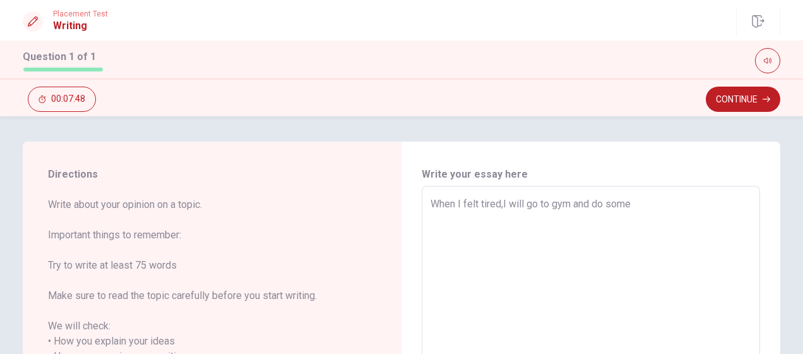
type textarea "x"
type textarea "When I felt tired,I will go to gym and do som"
type textarea "x"
type textarea "When I felt tired,I will go to gym and do so"
type textarea "x"
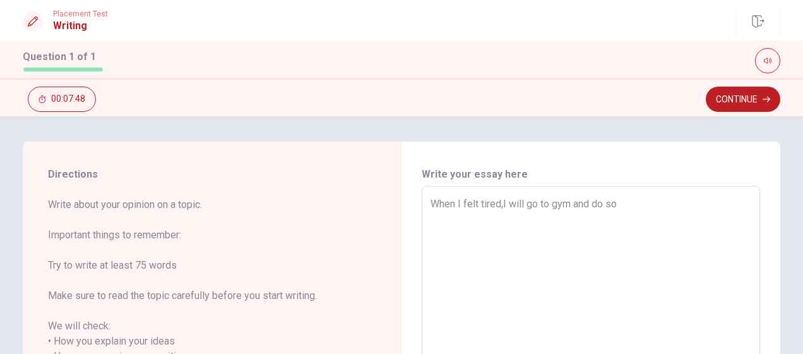
type textarea "When I felt tired,I will go to gym and do s"
type textarea "x"
type textarea "When I felt tired,I will go to gym and do"
type textarea "x"
type textarea "When I felt tired,I will go to gym and do Y"
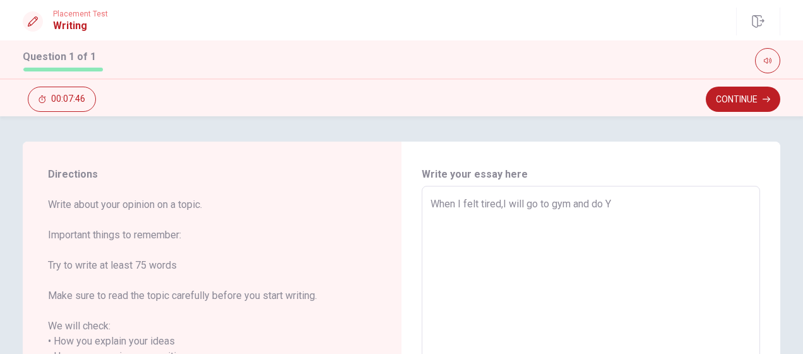
type textarea "x"
type textarea "When I felt tired,I will go to gym and do Yo"
type textarea "x"
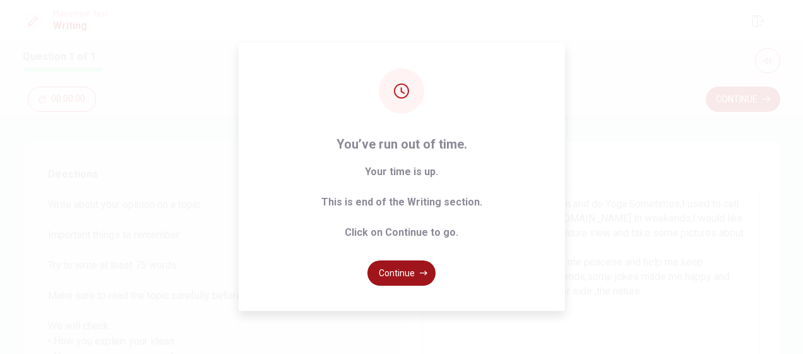
click at [409, 272] on button "Continue" at bounding box center [402, 272] width 68 height 25
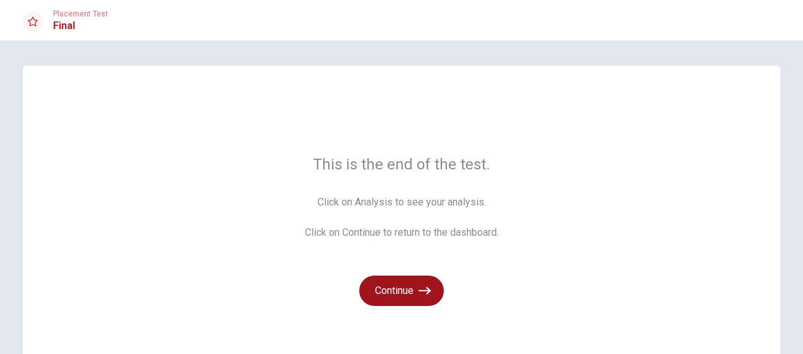
scroll to position [106, 0]
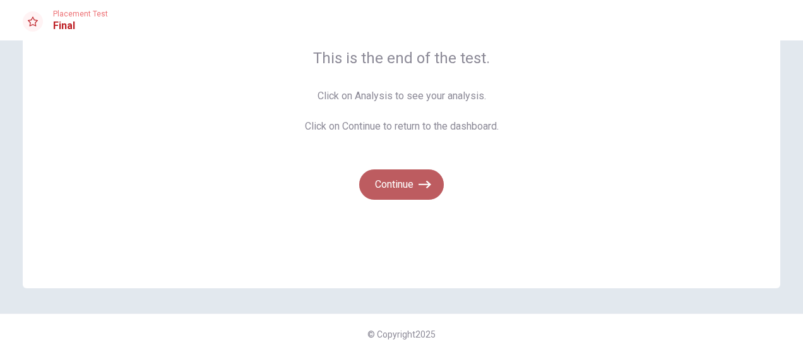
click at [412, 183] on button "Continue" at bounding box center [401, 184] width 85 height 30
